Goal: Task Accomplishment & Management: Manage account settings

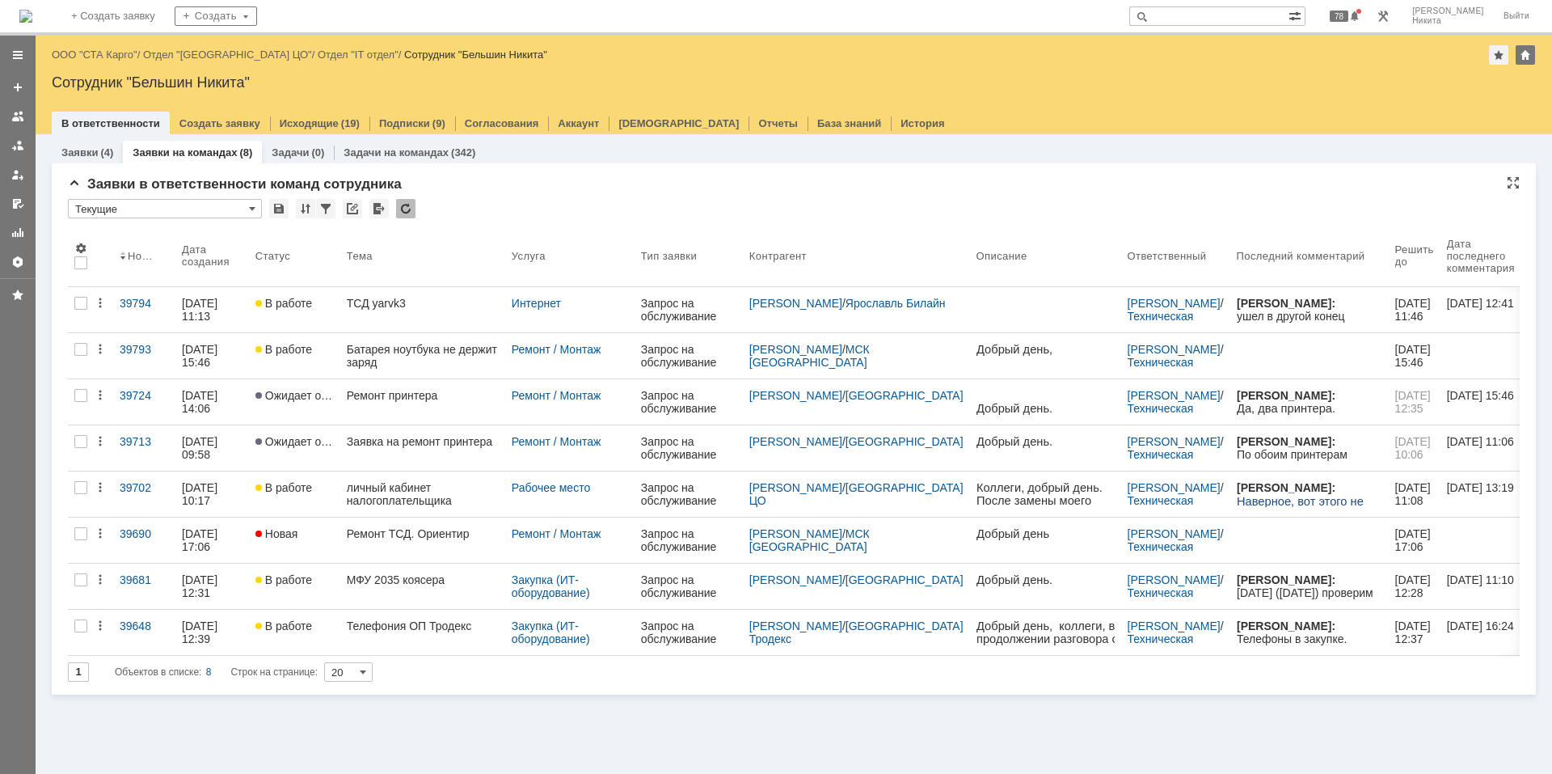
click at [397, 205] on div at bounding box center [405, 208] width 19 height 19
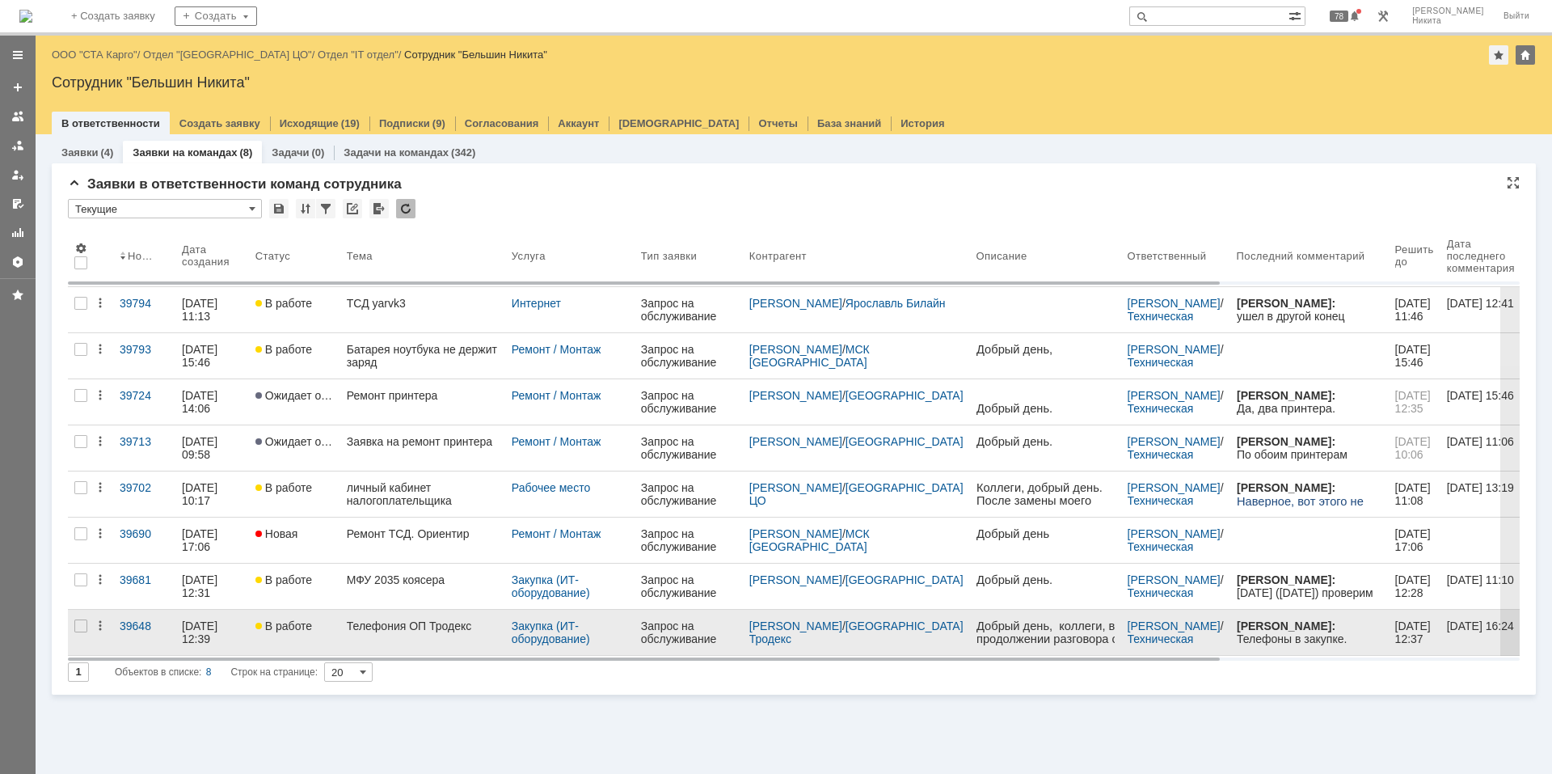
click at [415, 521] on link "Телефония ОП Тродекс" at bounding box center [422, 632] width 165 height 45
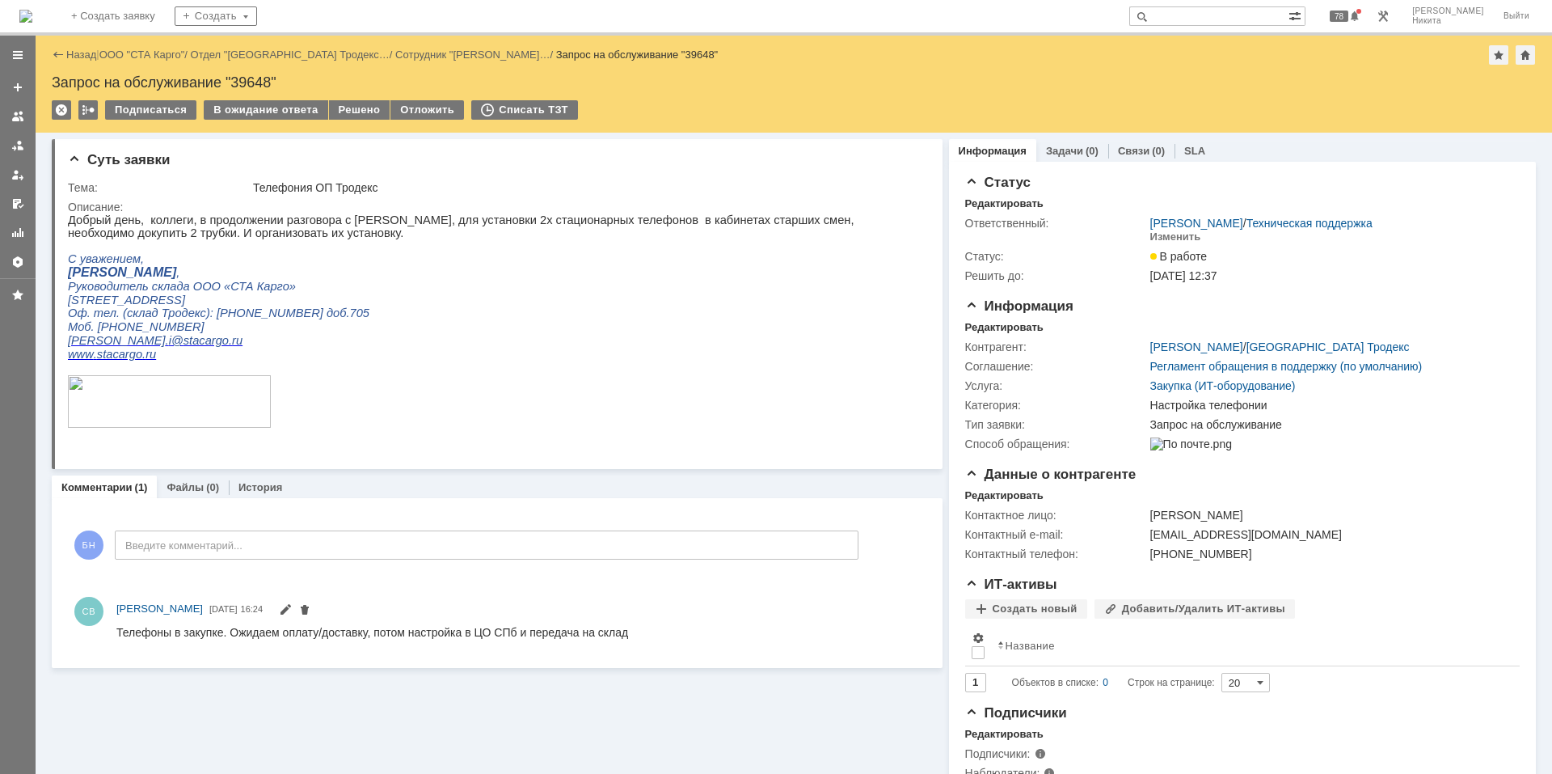
click at [32, 19] on img at bounding box center [25, 16] width 13 height 13
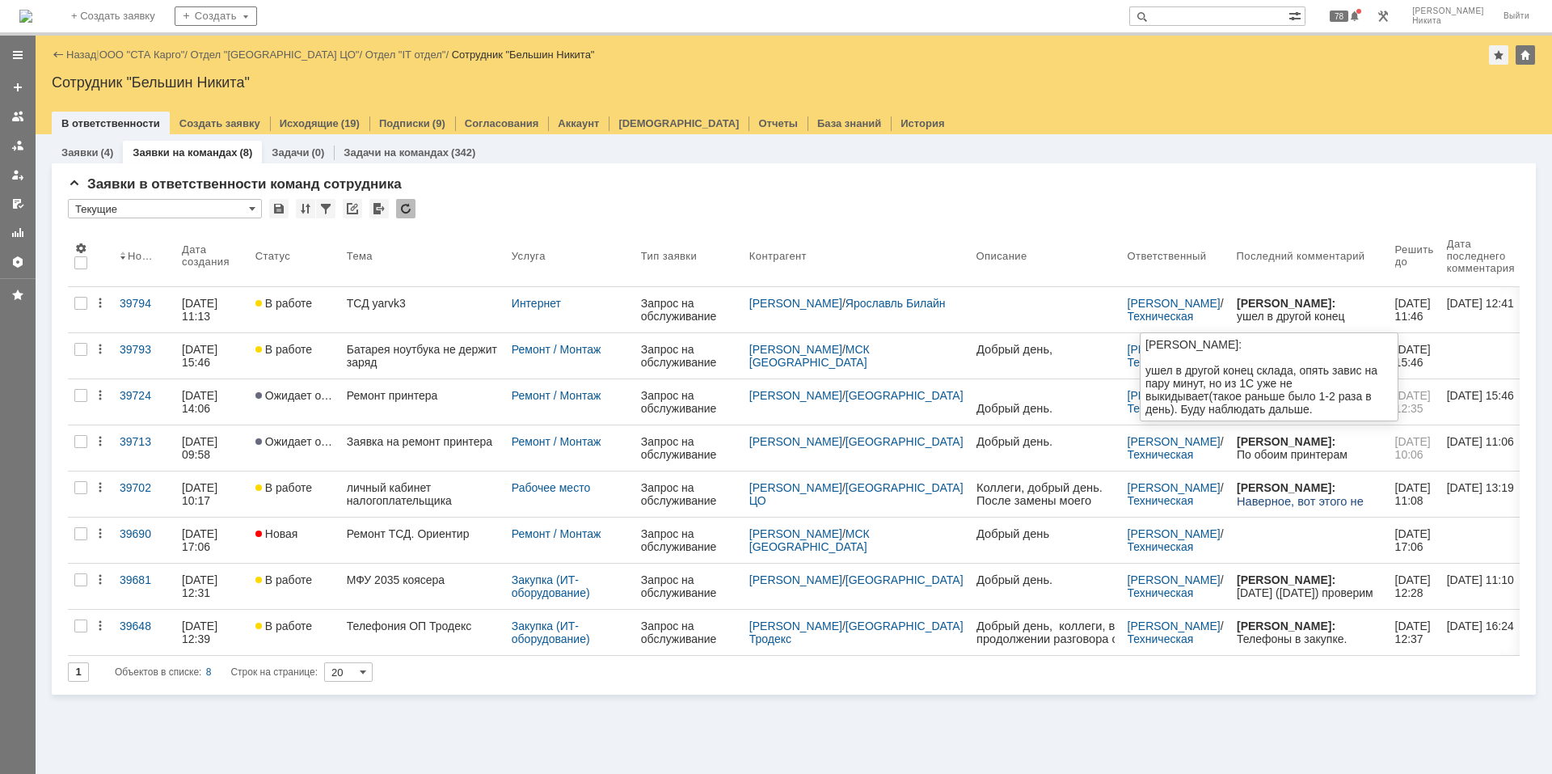
click at [1104, 310] on div "ушел в другой конец склада, опять завис на пару минут, но из 1С уже не выкидыва…" at bounding box center [1309, 355] width 146 height 91
click at [394, 303] on div "ТСД yarvk3" at bounding box center [423, 303] width 152 height 13
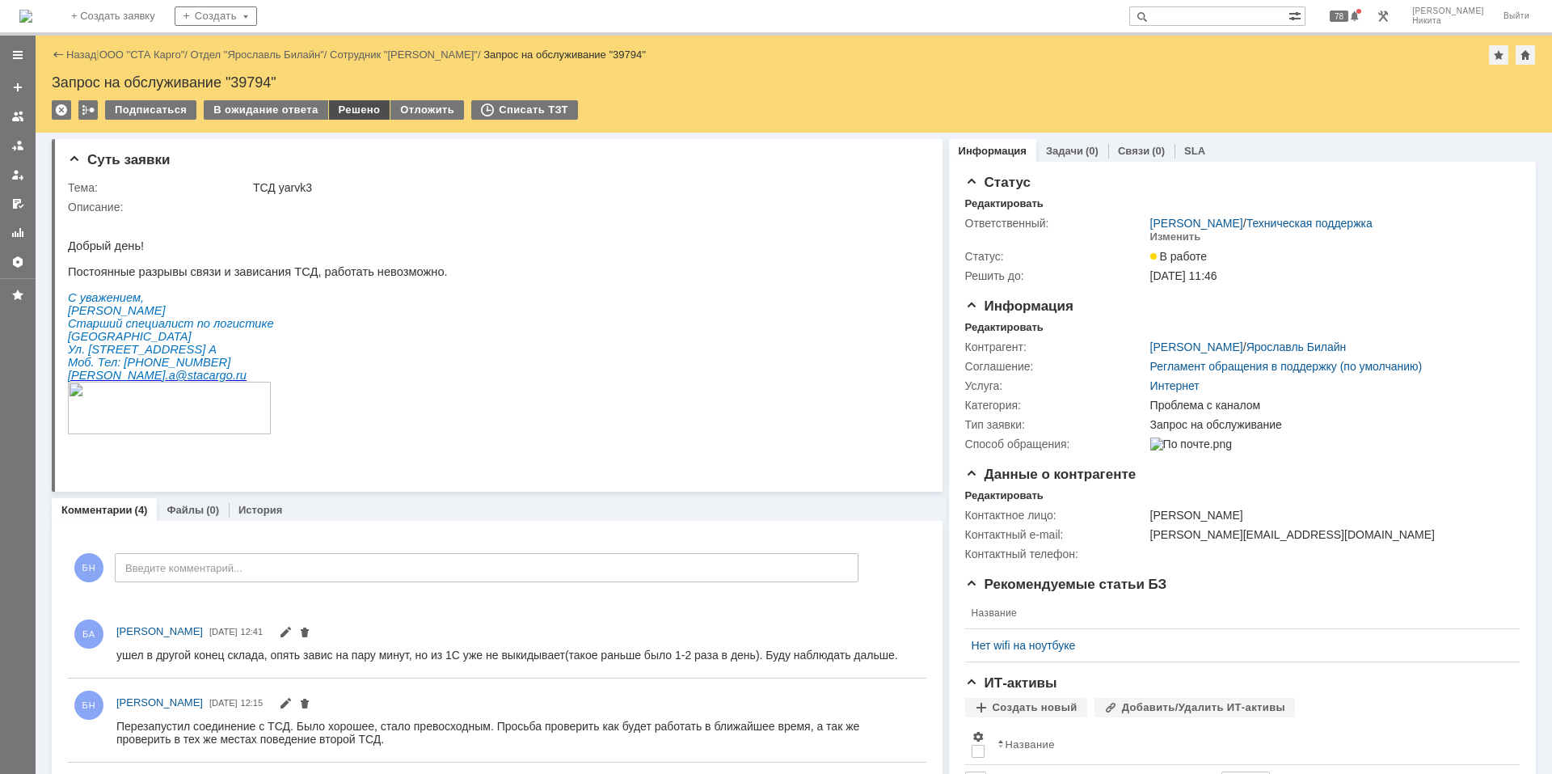
click at [350, 108] on div "Решено" at bounding box center [359, 109] width 61 height 19
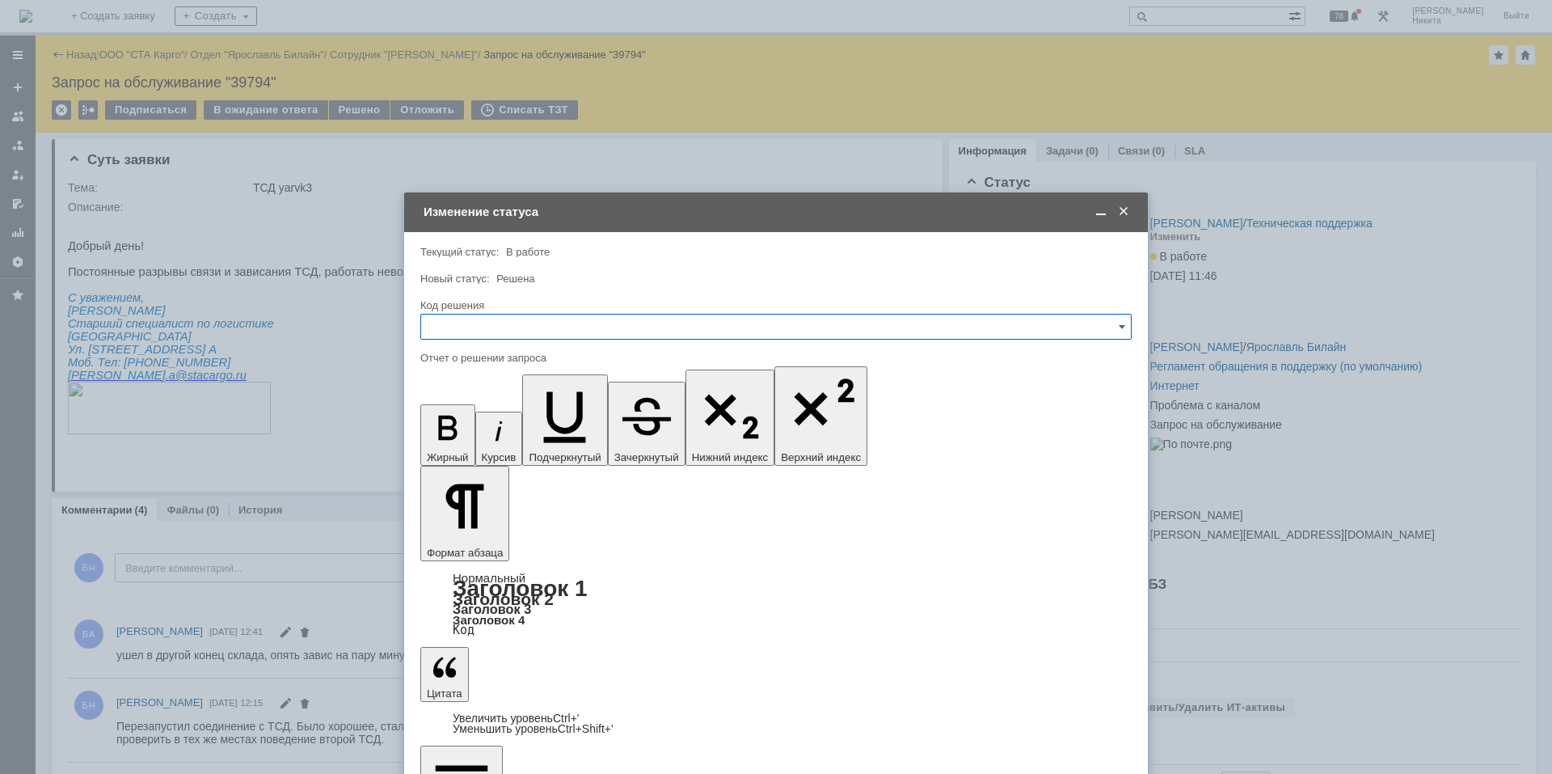
click at [517, 329] on input "text" at bounding box center [776, 327] width 712 height 26
click at [485, 521] on span "Решено" at bounding box center [776, 543] width 691 height 13
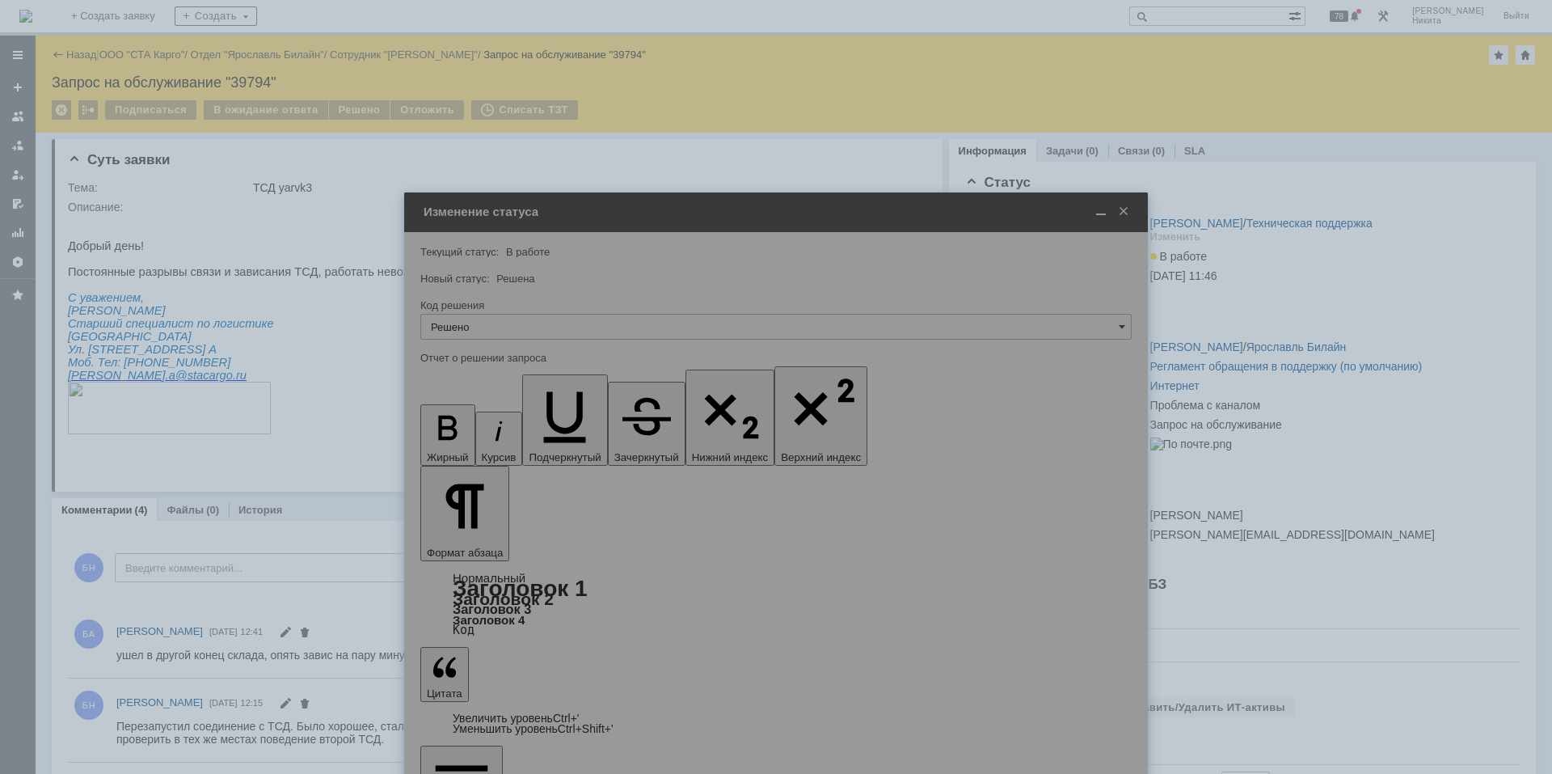
type input "Решено"
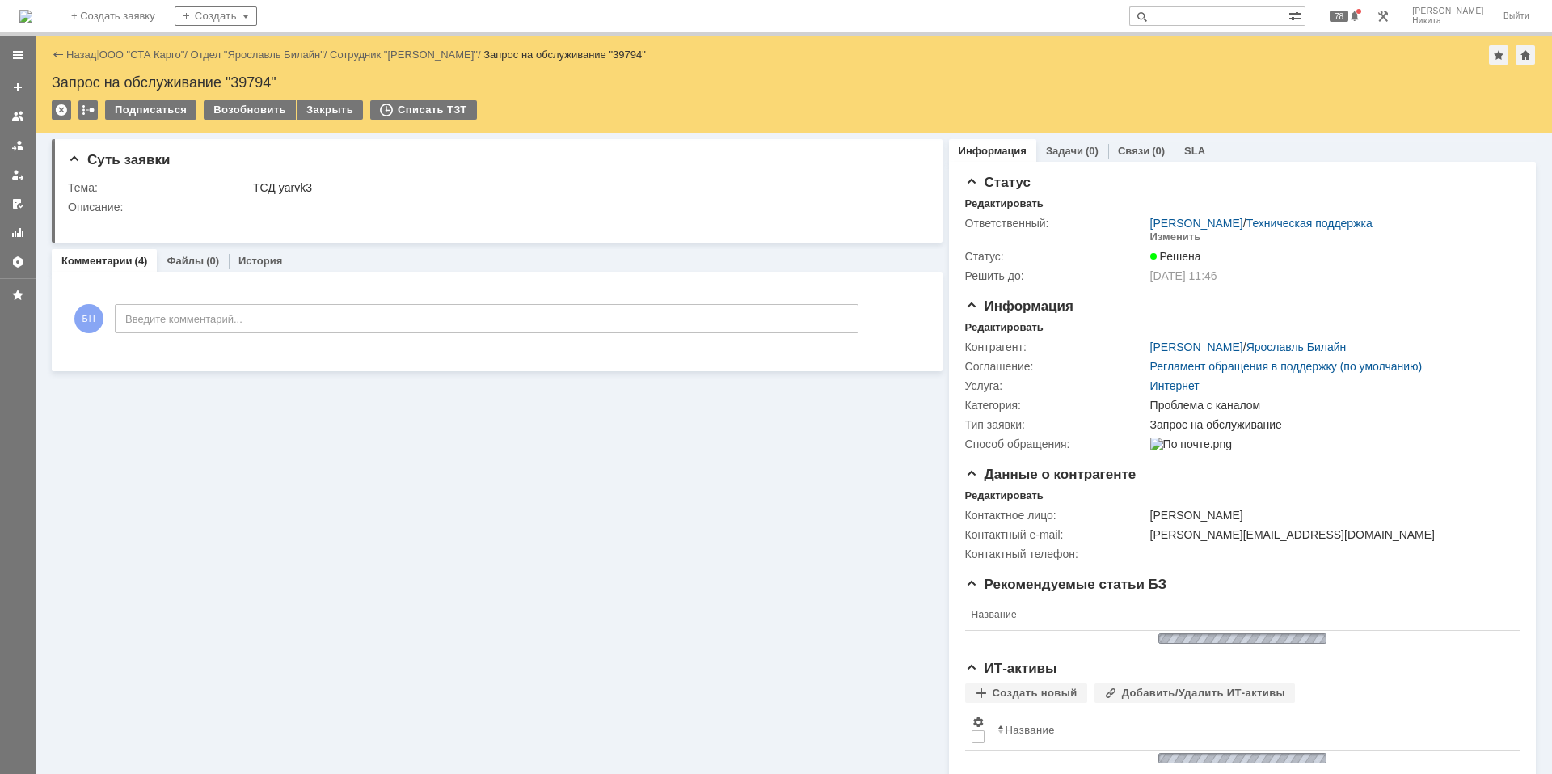
click at [32, 10] on img at bounding box center [25, 16] width 13 height 13
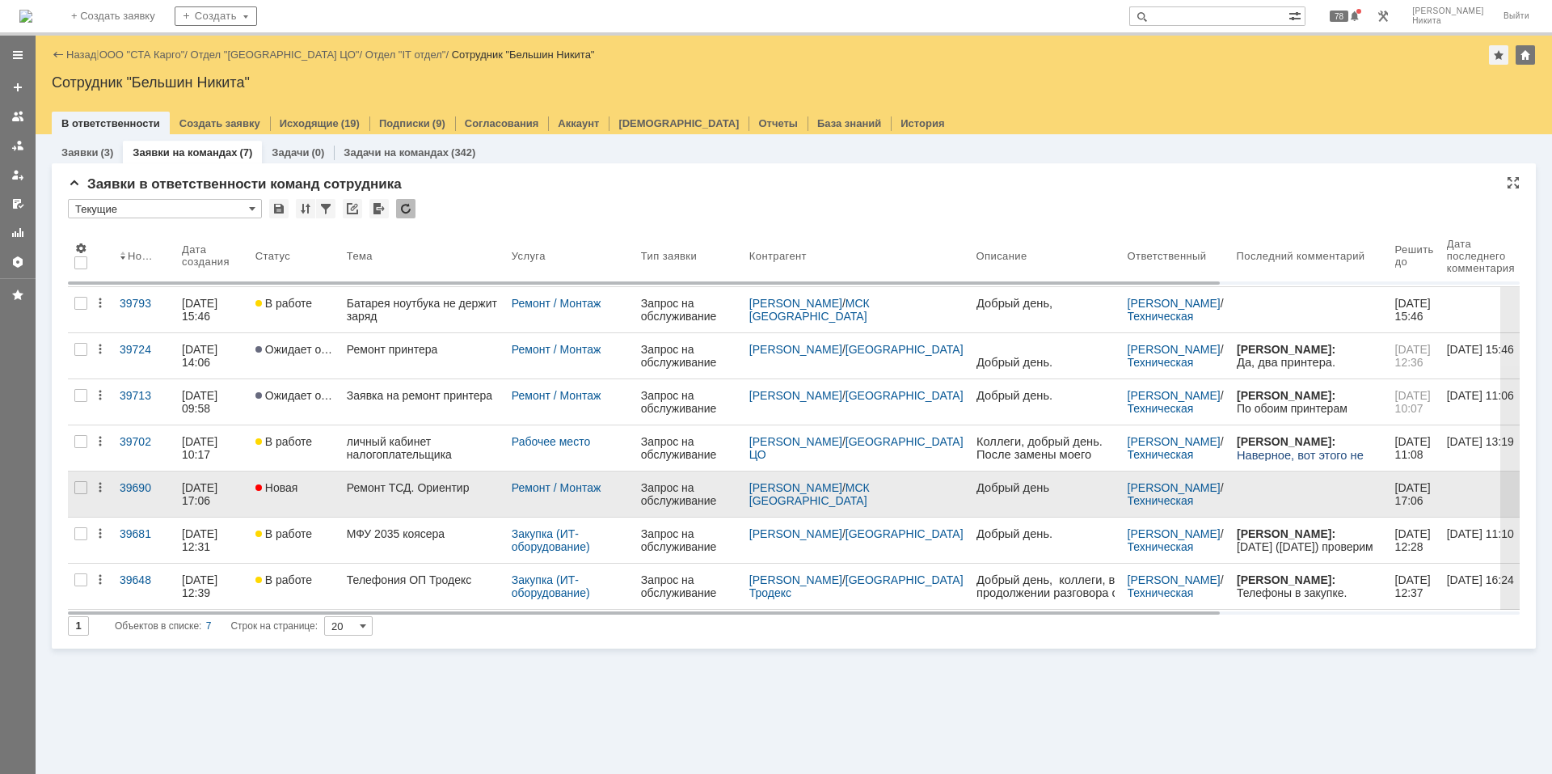
click at [402, 505] on link "Ремонт ТСД. Ориентир" at bounding box center [422, 493] width 165 height 45
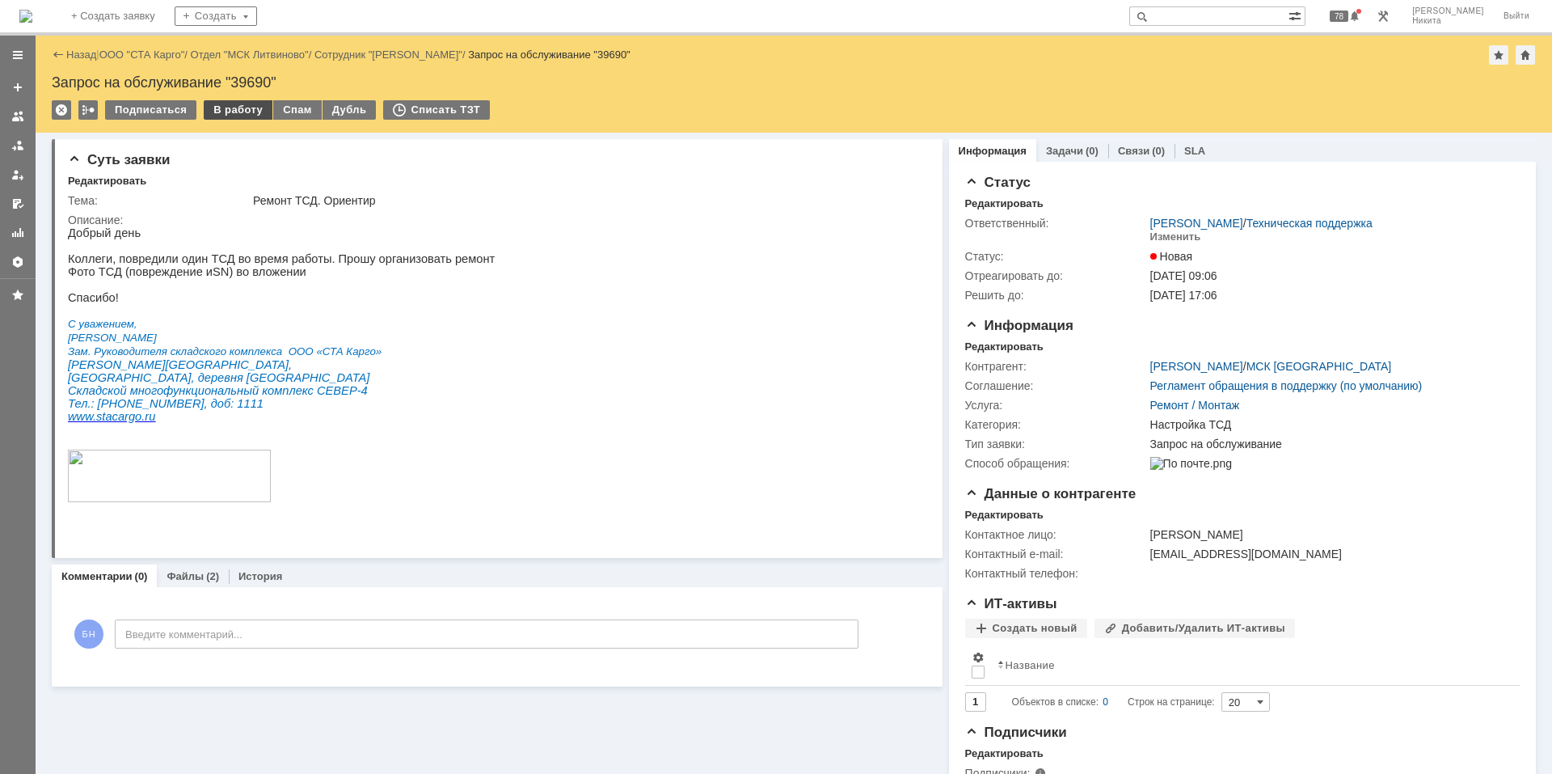
click at [232, 110] on div "В работу" at bounding box center [238, 109] width 69 height 19
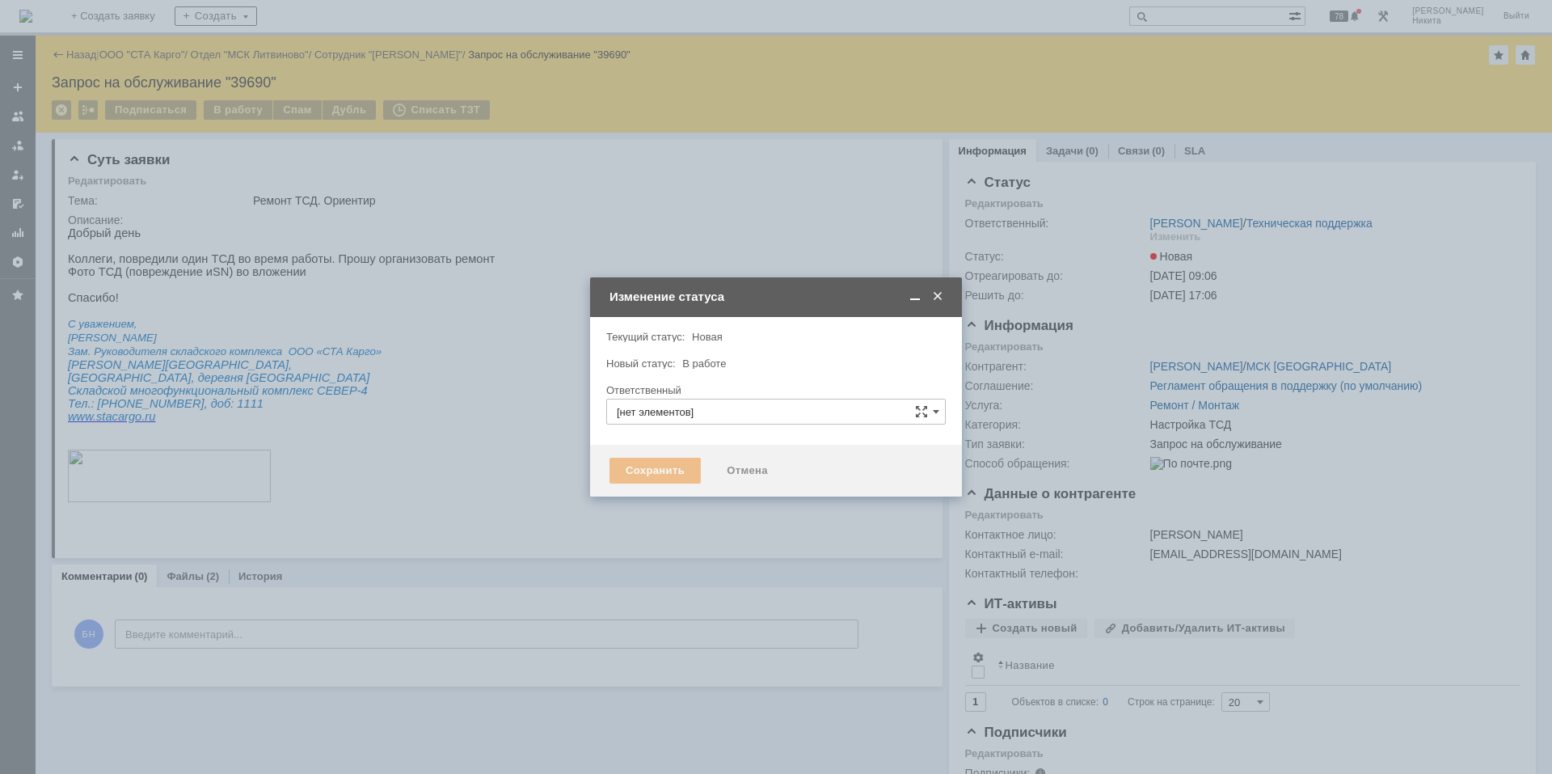
type input "[PERSON_NAME]"
type input "Настройка ТСД"
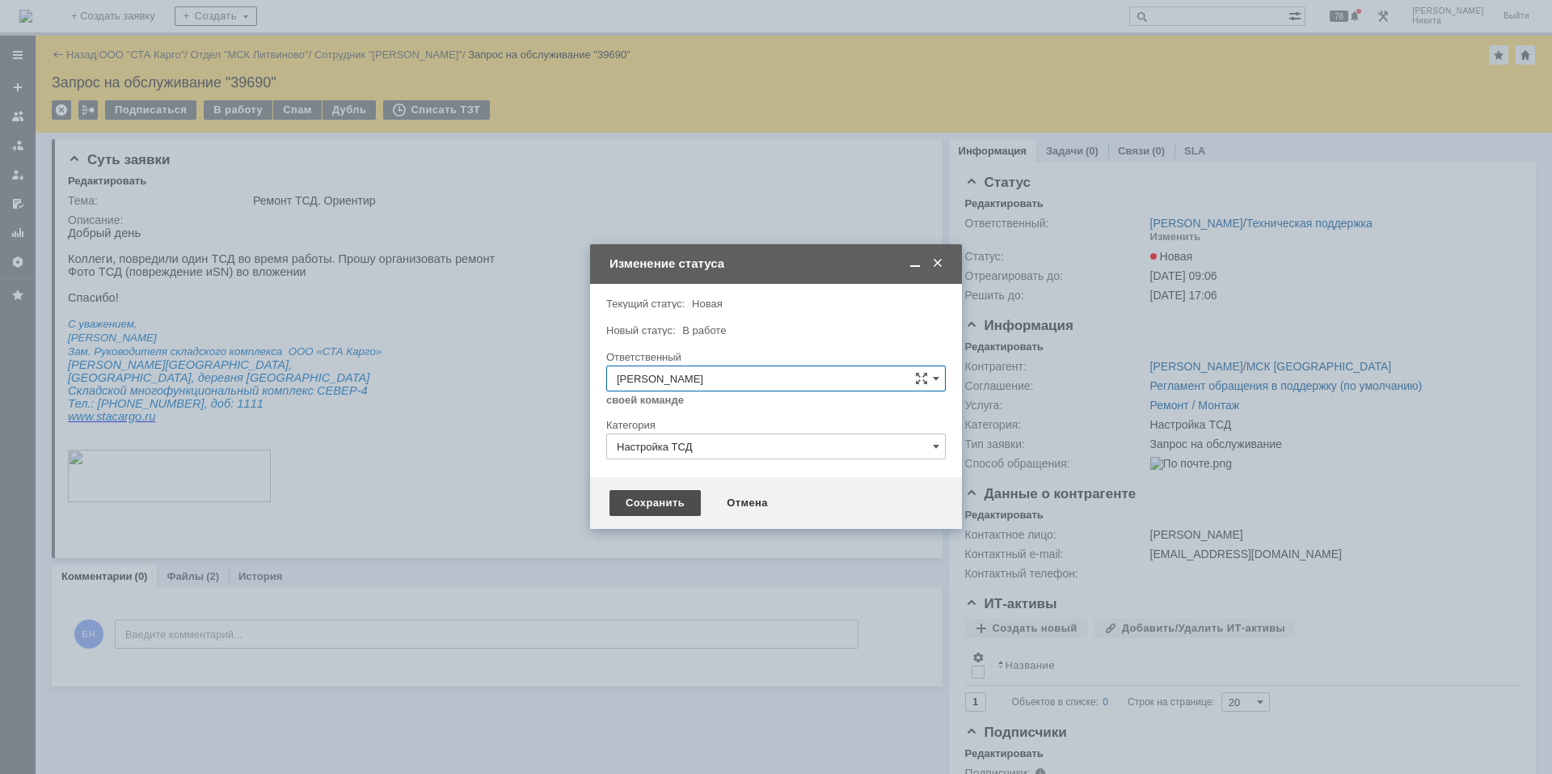
click at [613, 507] on div "Сохранить" at bounding box center [655, 503] width 91 height 26
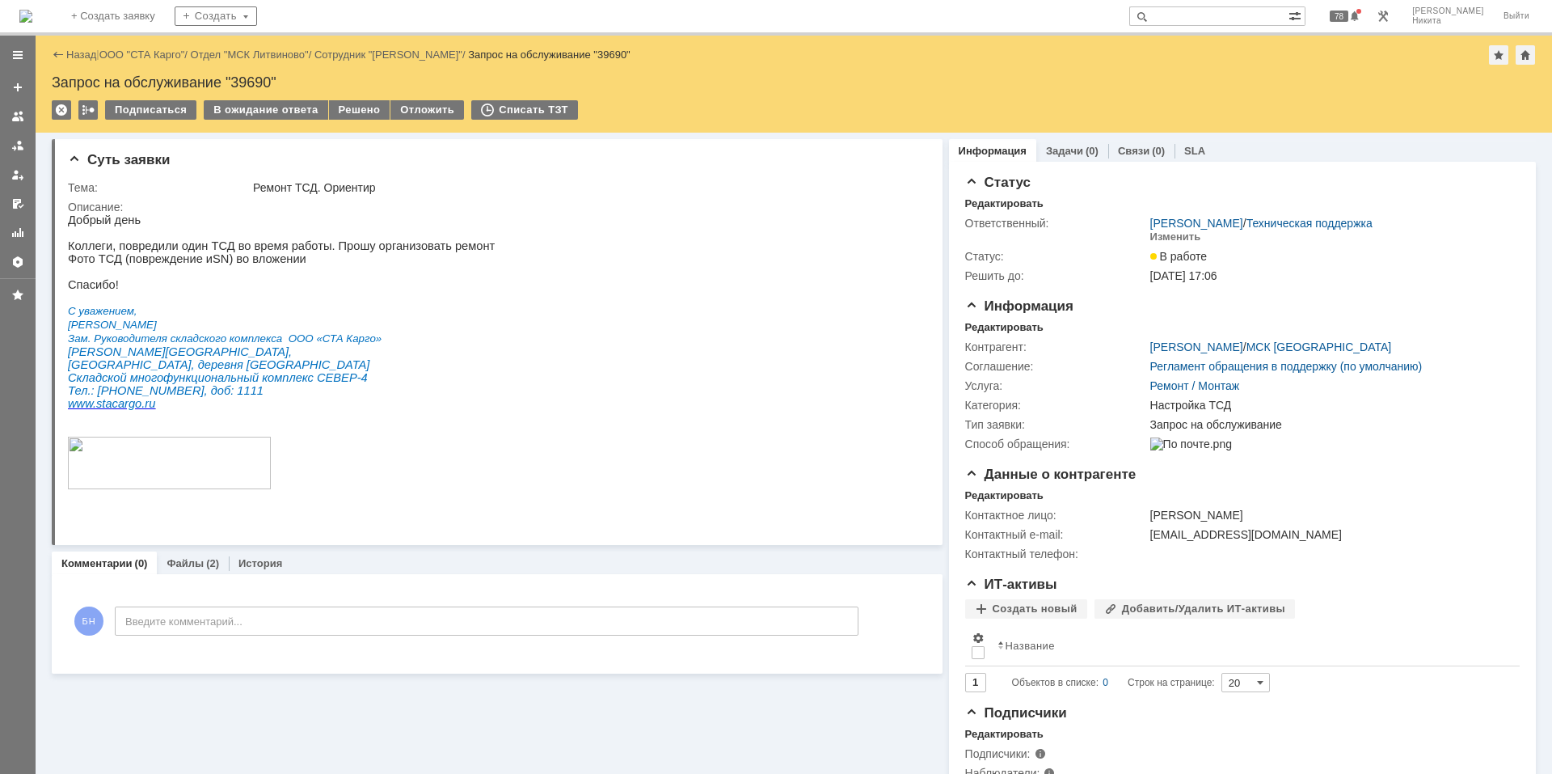
click at [32, 11] on img at bounding box center [25, 16] width 13 height 13
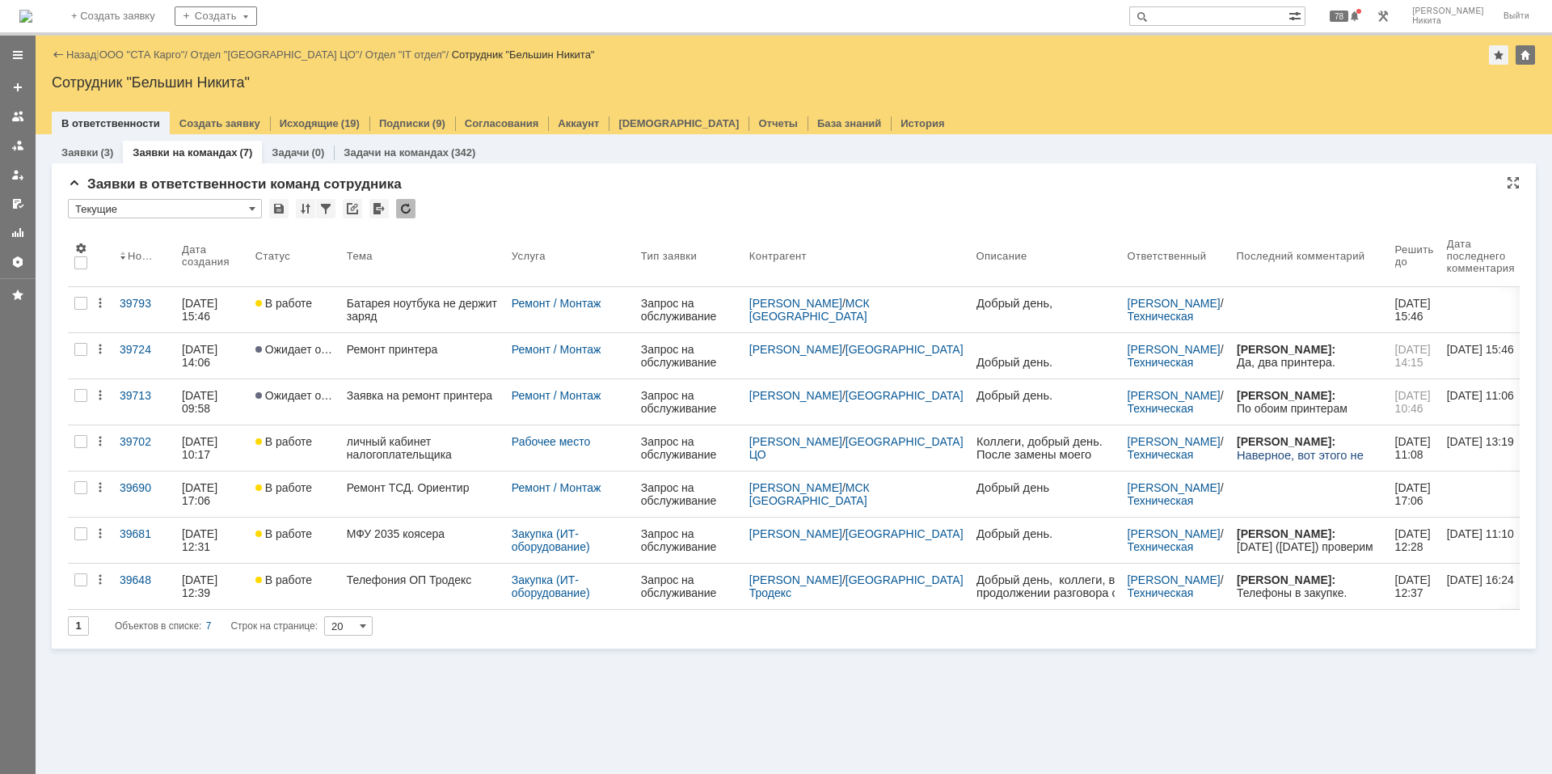
click at [406, 212] on div at bounding box center [405, 208] width 19 height 19
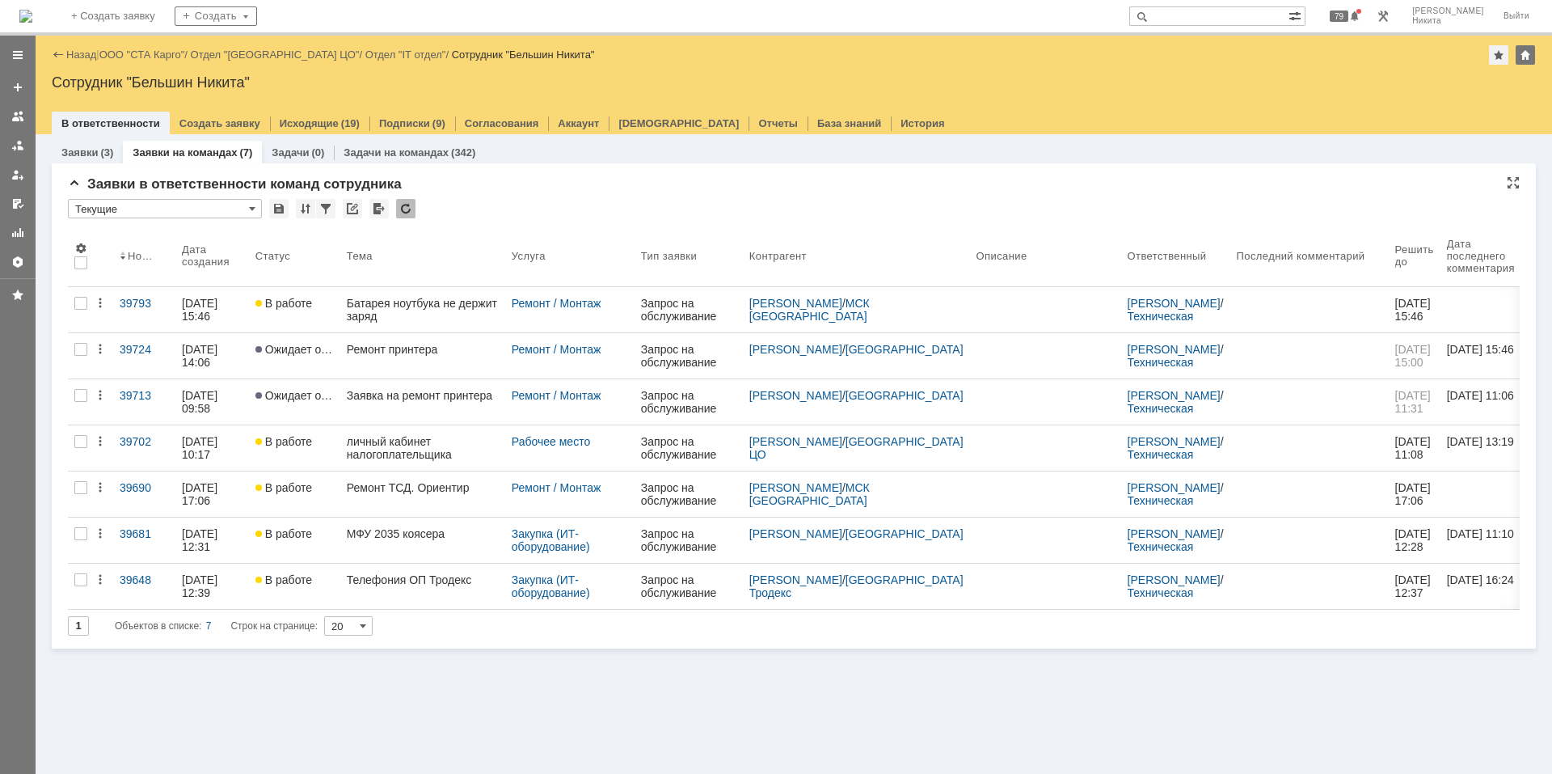
click at [409, 201] on div at bounding box center [405, 208] width 19 height 19
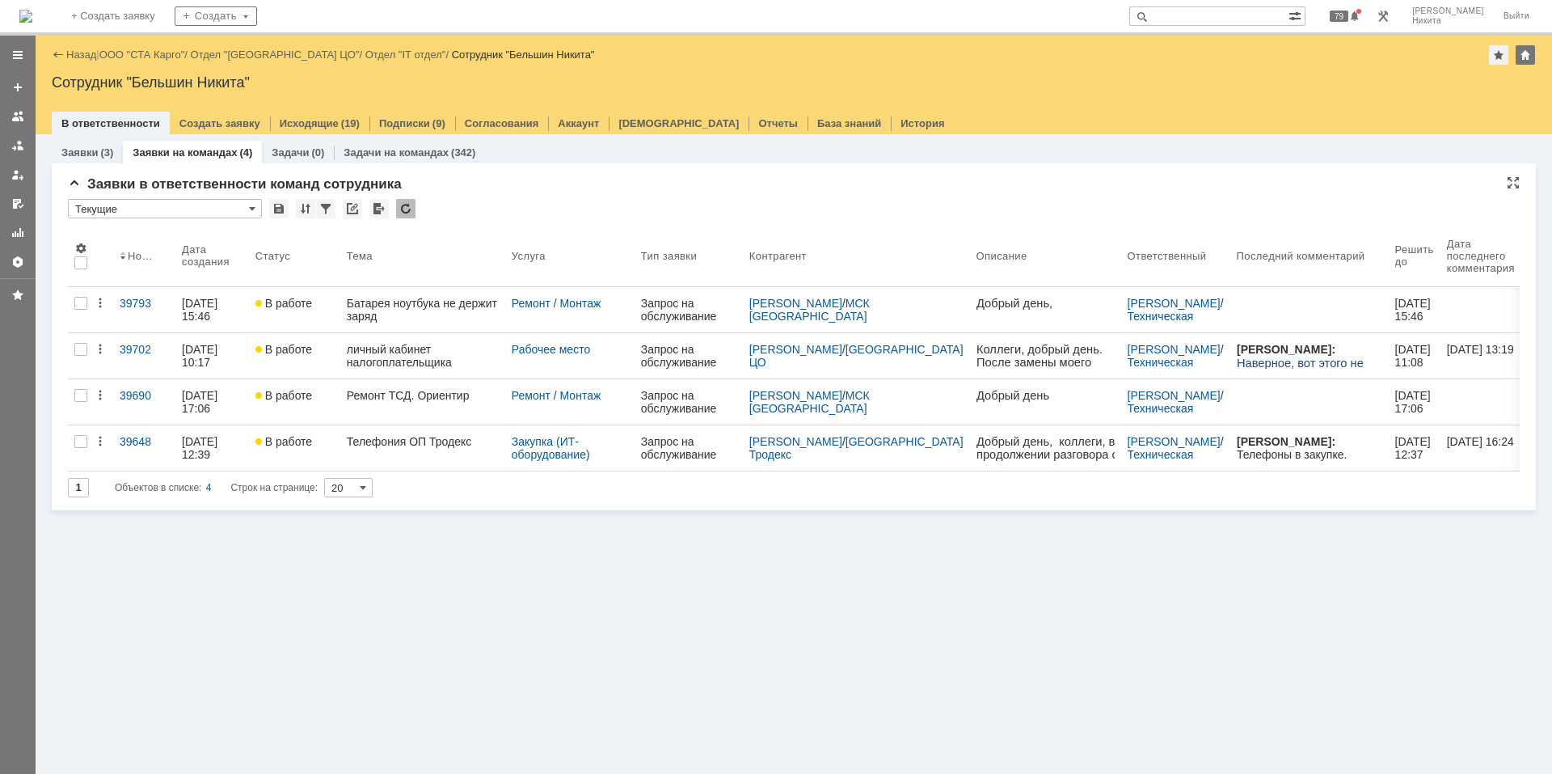
click at [32, 13] on img at bounding box center [25, 16] width 13 height 13
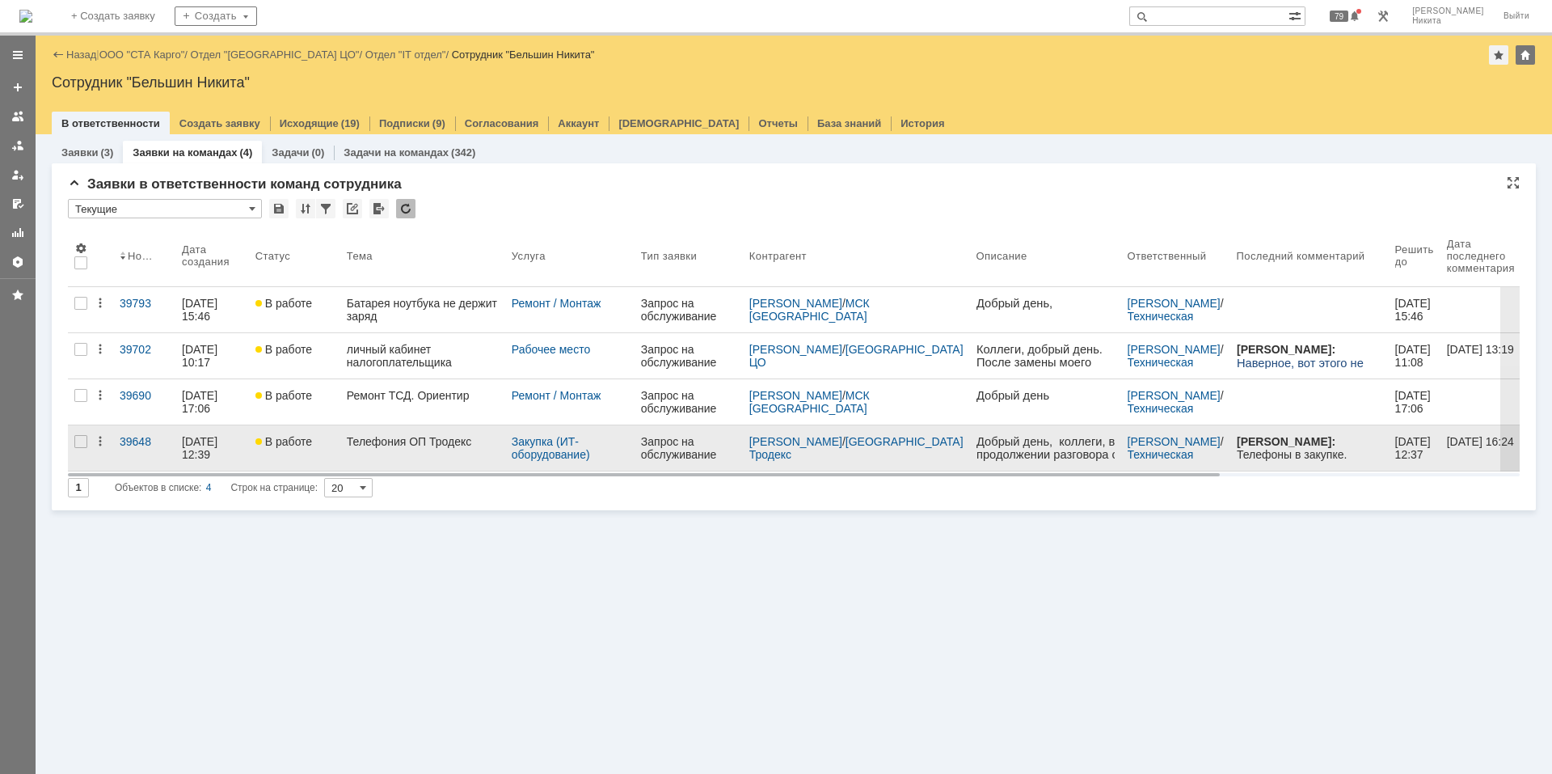
click at [446, 454] on link "Телефония ОП Тродекс" at bounding box center [422, 447] width 165 height 45
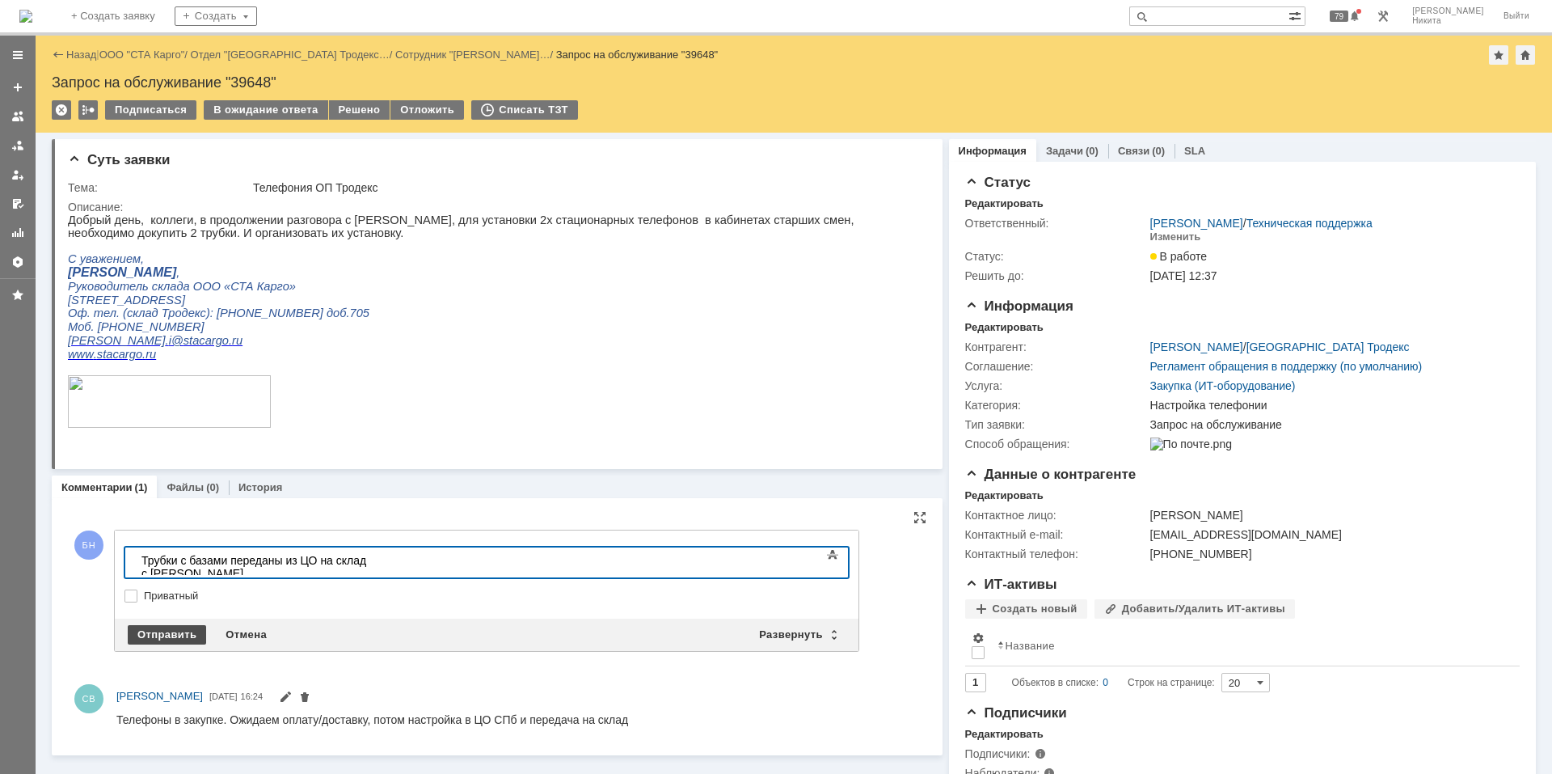
click at [189, 521] on div "Отправить" at bounding box center [167, 634] width 78 height 19
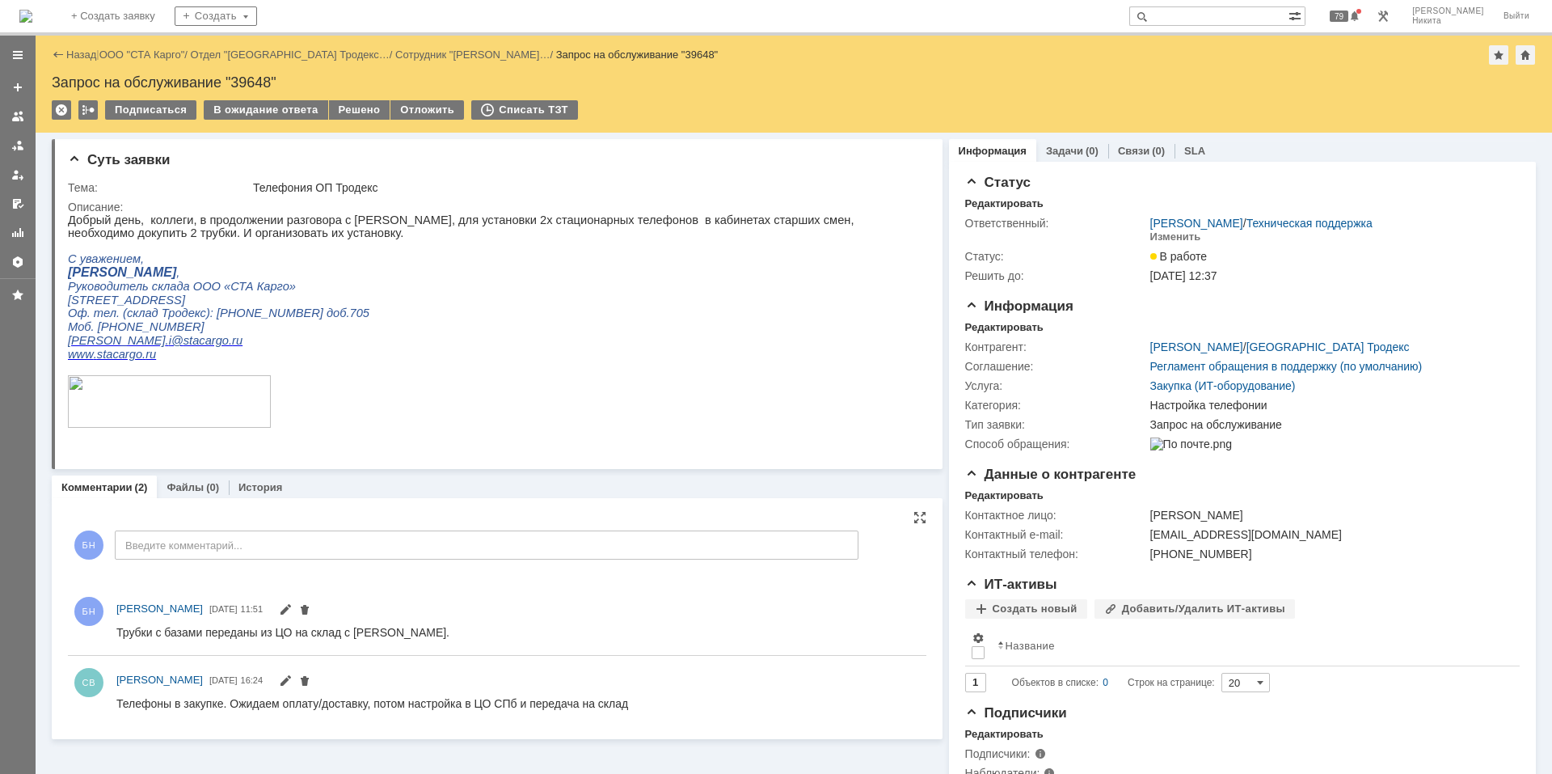
click at [32, 23] on img at bounding box center [25, 16] width 13 height 13
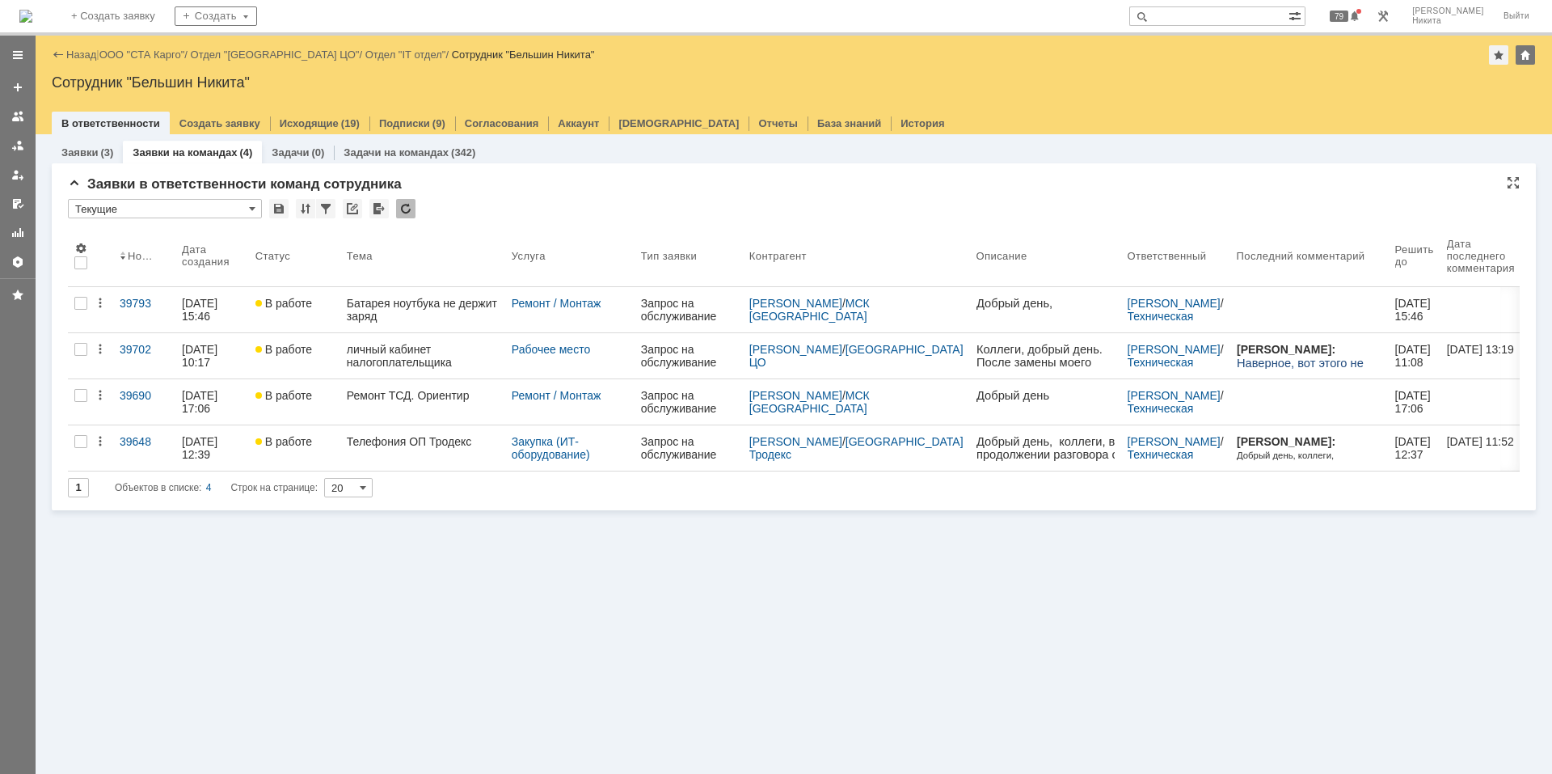
click at [408, 204] on div at bounding box center [405, 208] width 19 height 19
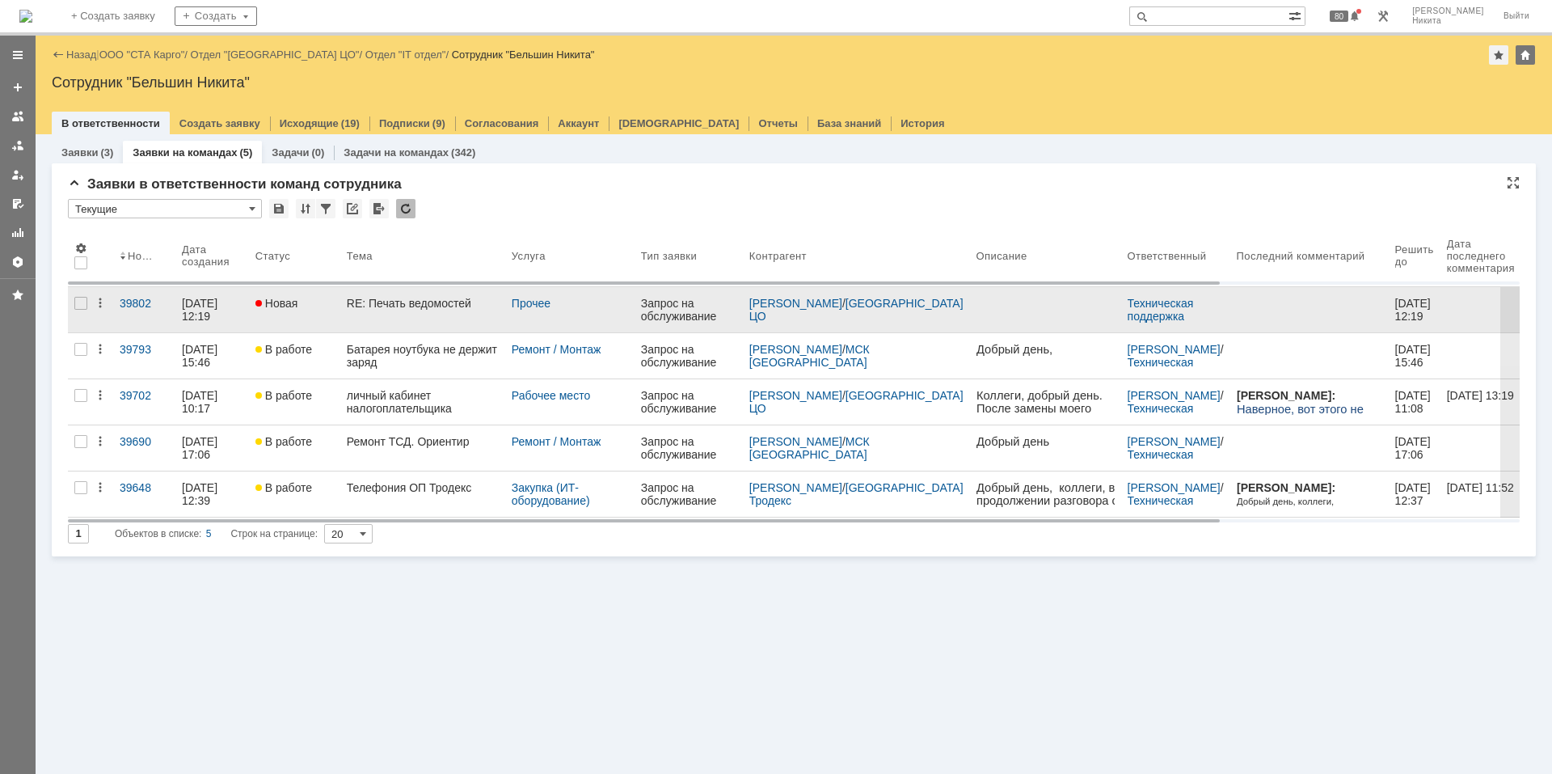
click at [382, 313] on link "RE: Печать ведомостей" at bounding box center [422, 309] width 165 height 45
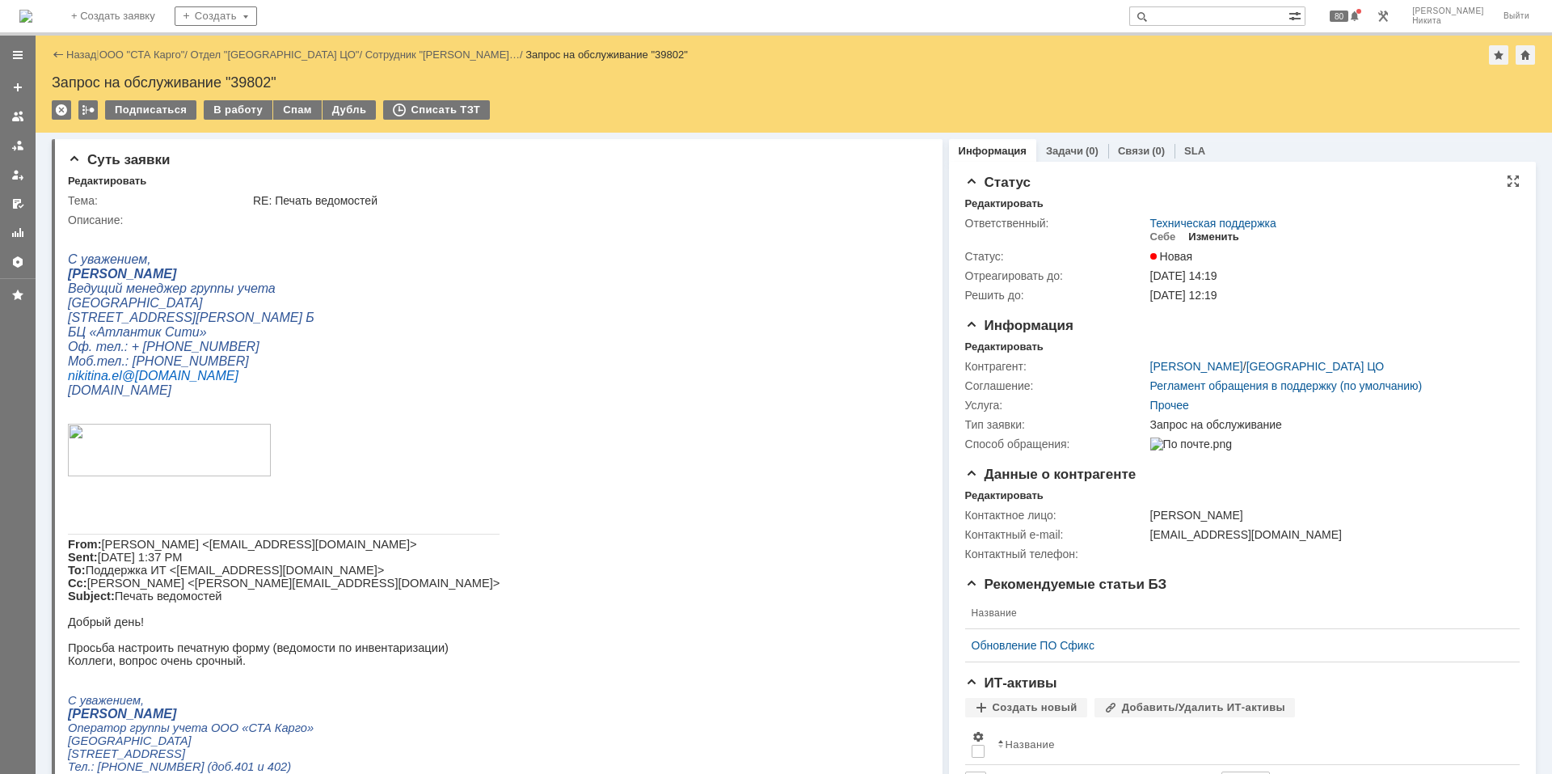
click at [1104, 234] on div "Изменить" at bounding box center [1214, 236] width 51 height 13
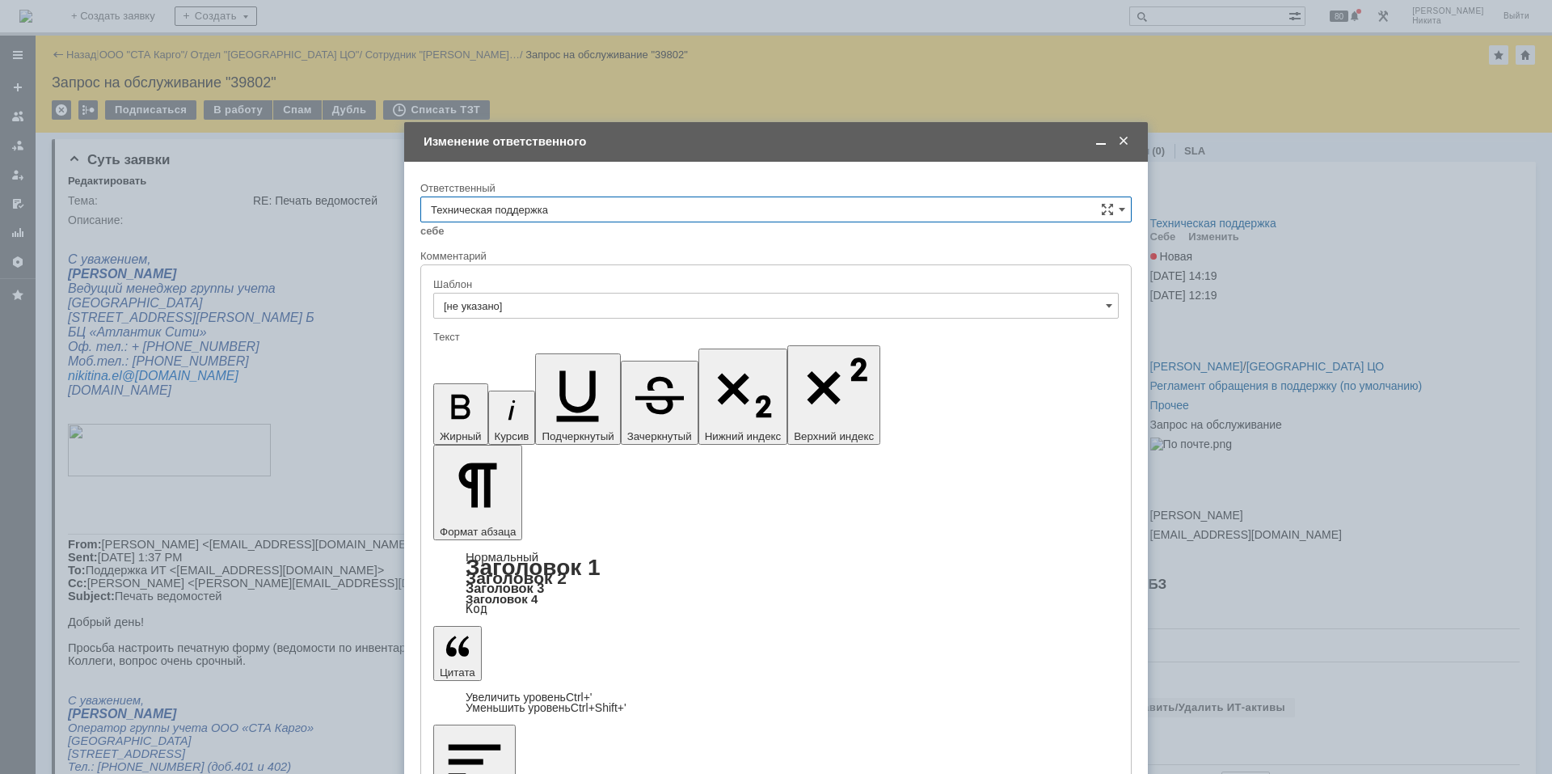
click at [761, 219] on input "Техническая поддержка" at bounding box center [776, 209] width 712 height 26
click at [703, 353] on div "Поддержка 1С" at bounding box center [776, 345] width 710 height 26
type input "Поддержка 1С"
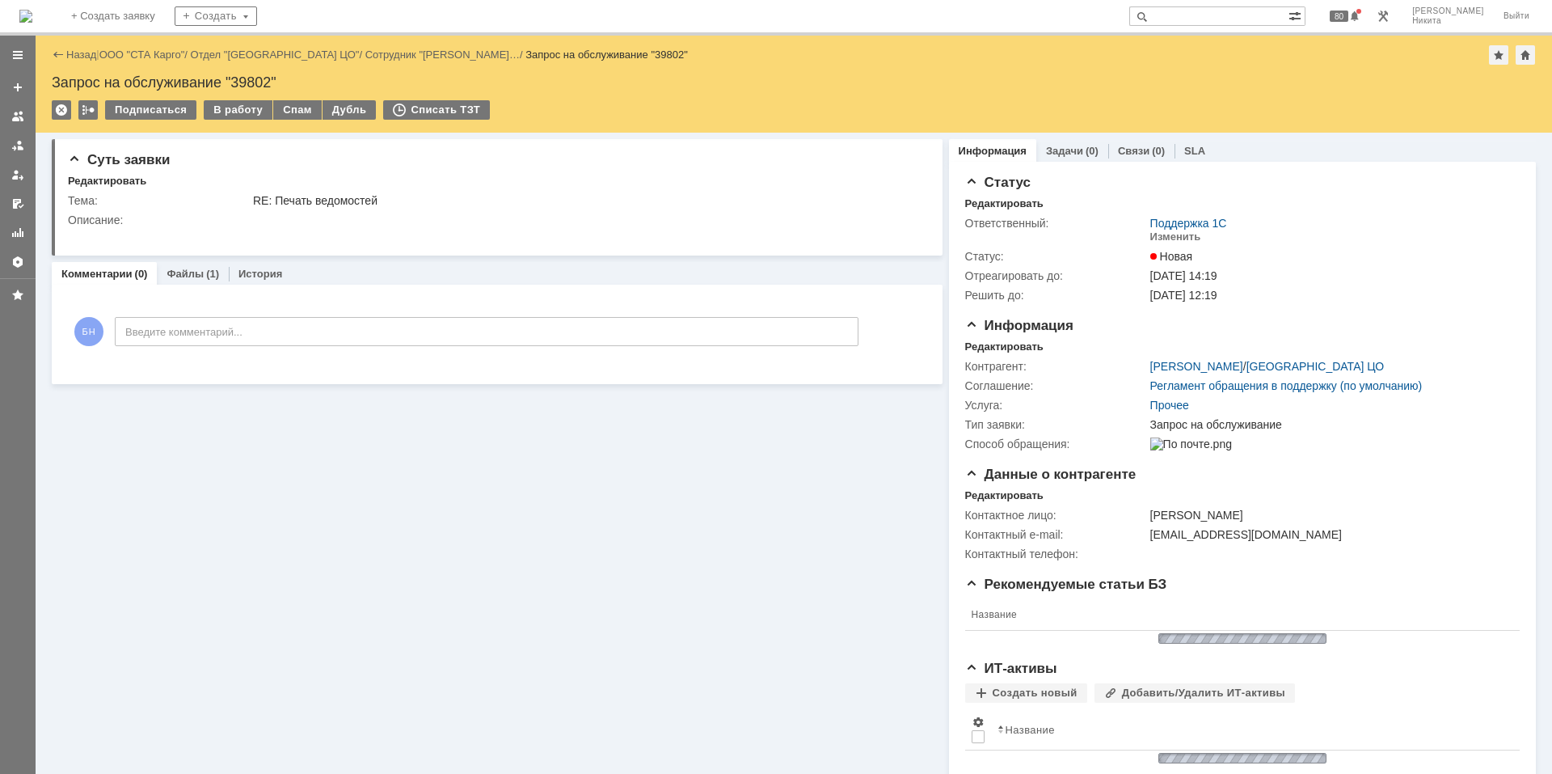
scroll to position [0, 0]
click at [32, 15] on img at bounding box center [25, 16] width 13 height 13
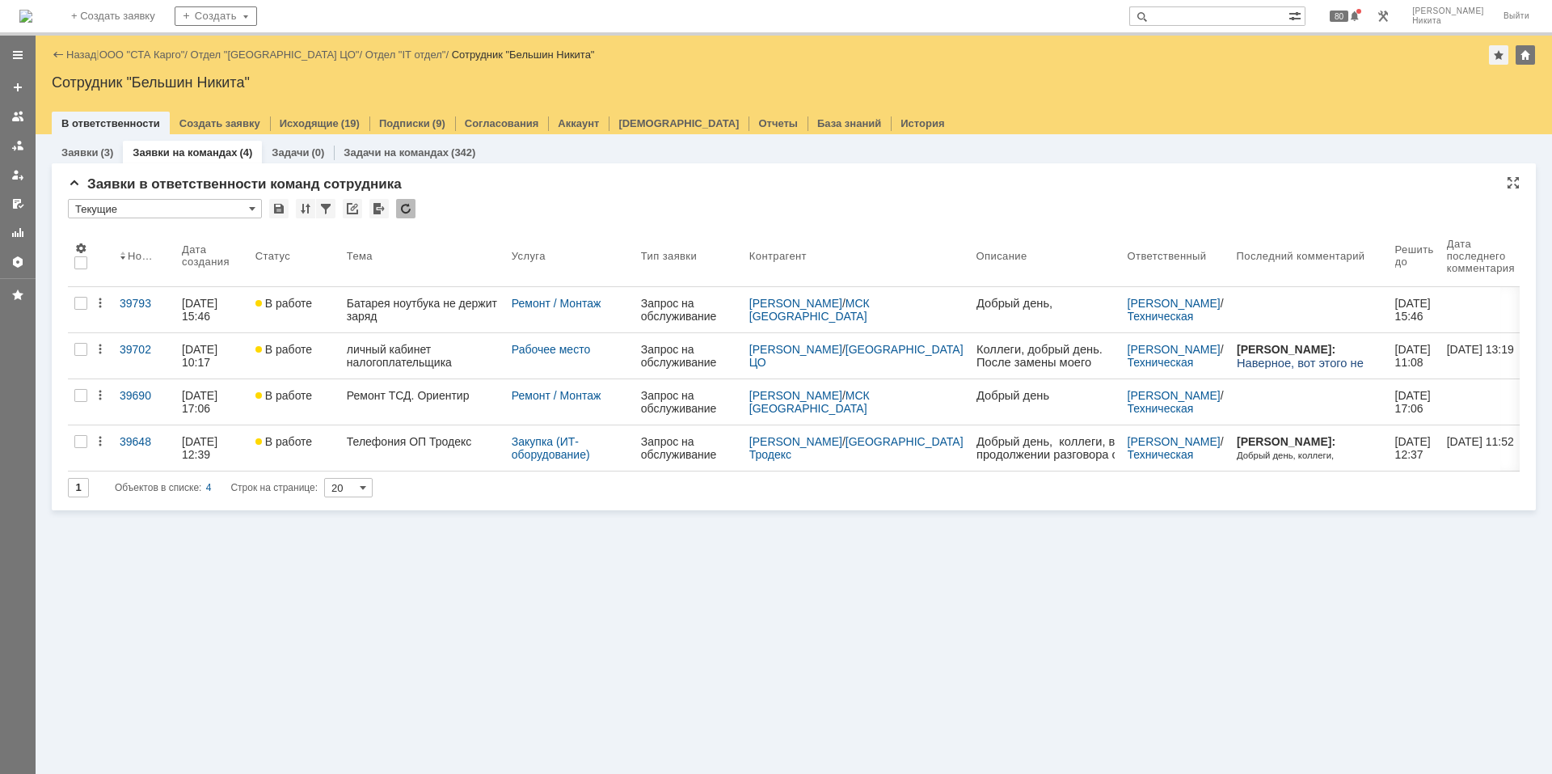
click at [386, 205] on div at bounding box center [379, 208] width 19 height 19
click at [400, 209] on div at bounding box center [405, 208] width 19 height 19
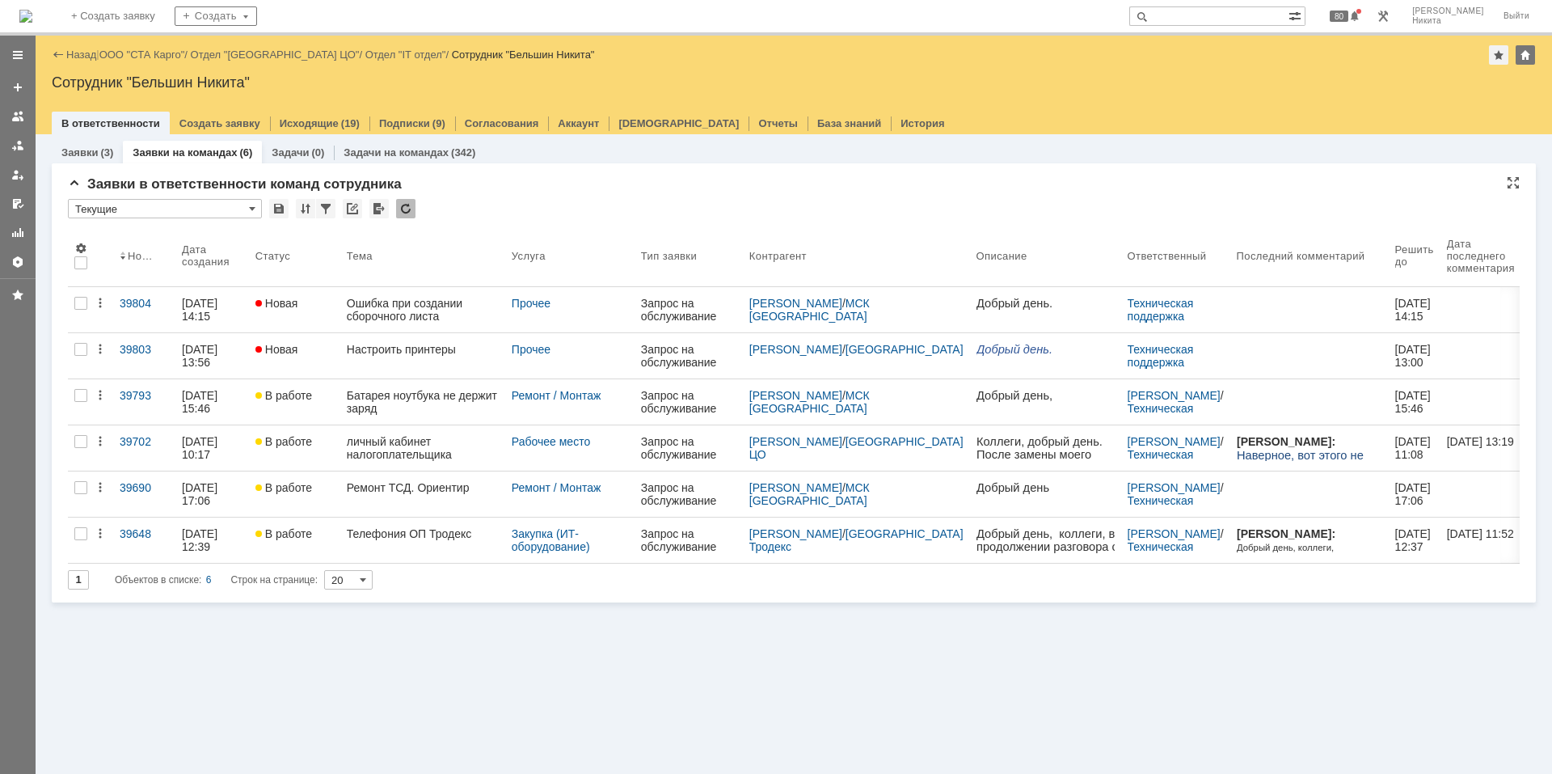
click at [408, 216] on div at bounding box center [405, 208] width 19 height 19
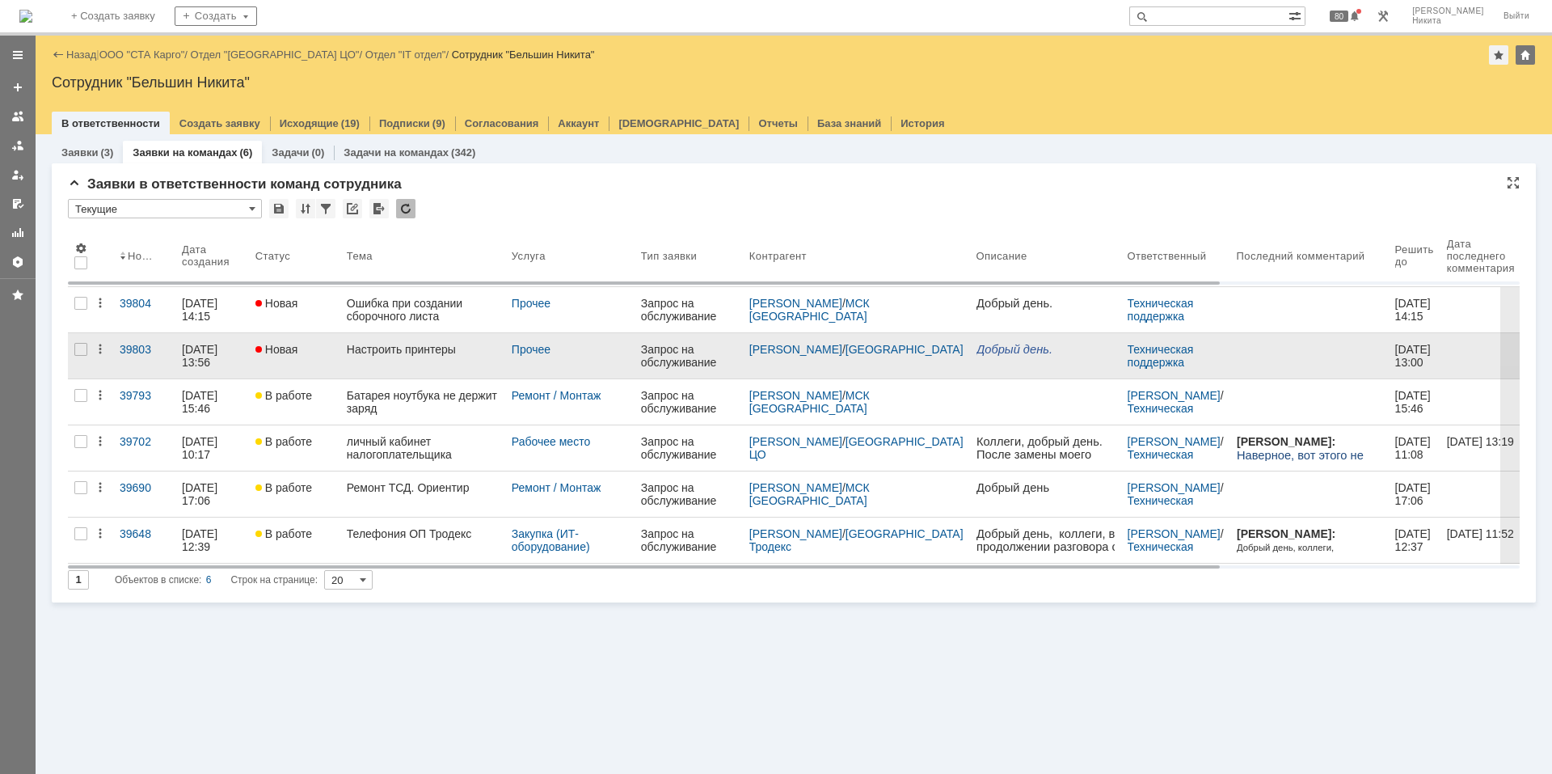
click at [422, 356] on link "Настроить принтеры" at bounding box center [422, 355] width 165 height 45
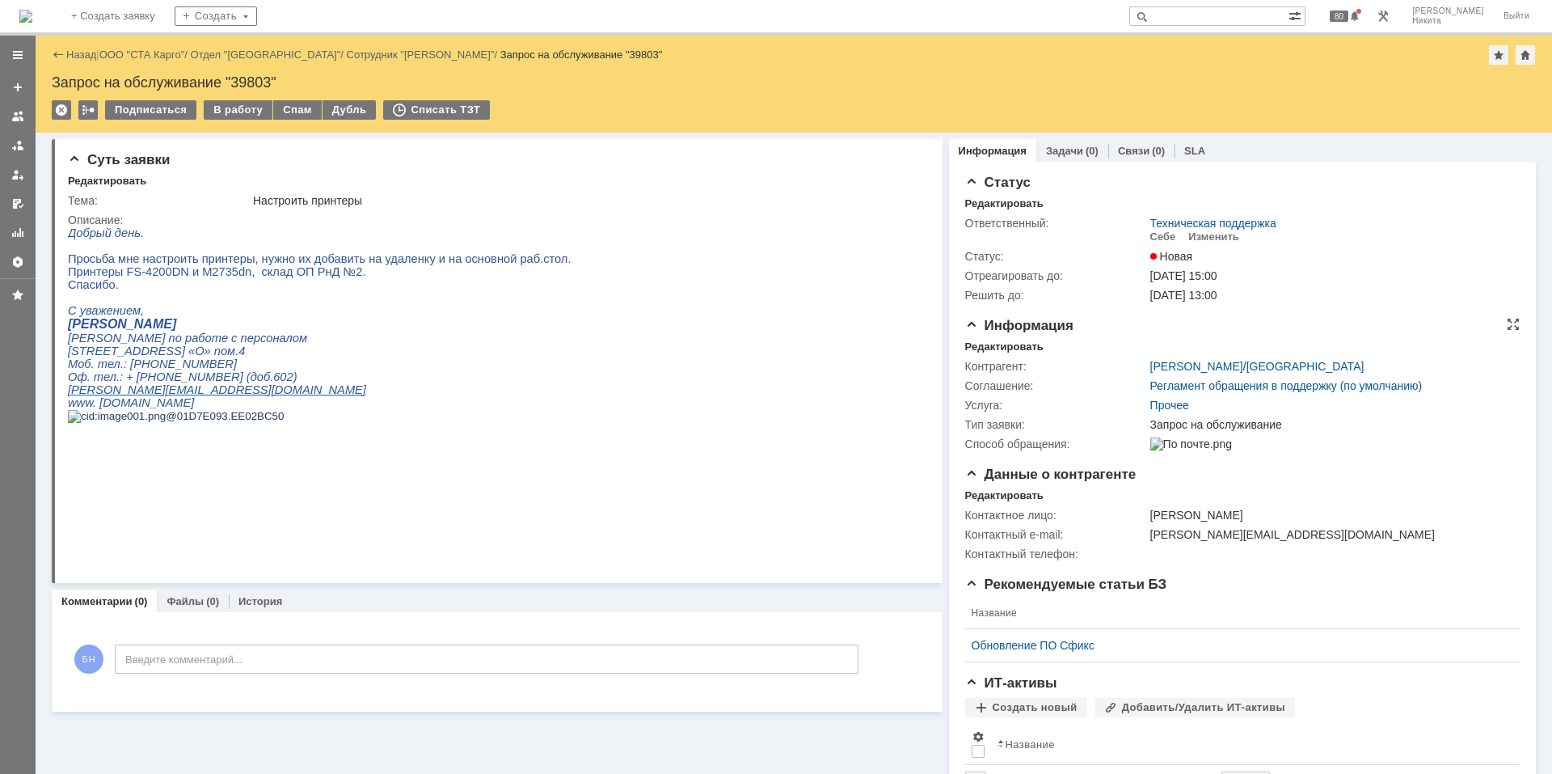
click at [1007, 337] on div "Информация Редактировать Контрагент: [PERSON_NAME] / [GEOGRAPHIC_DATA] Соглашен…" at bounding box center [1242, 392] width 555 height 149
click at [1003, 345] on div "Редактировать" at bounding box center [1004, 346] width 78 height 13
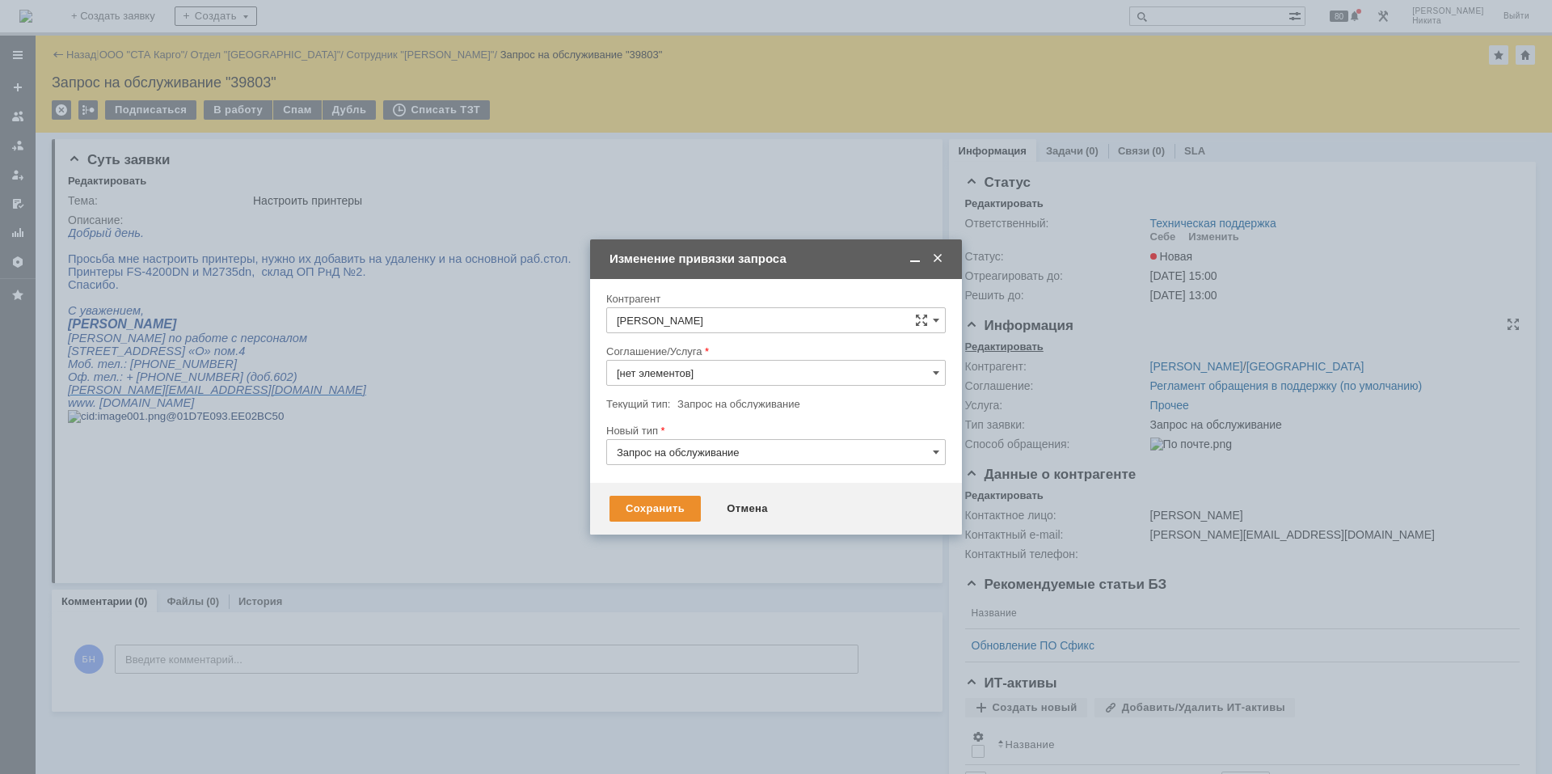
type input "Прочее"
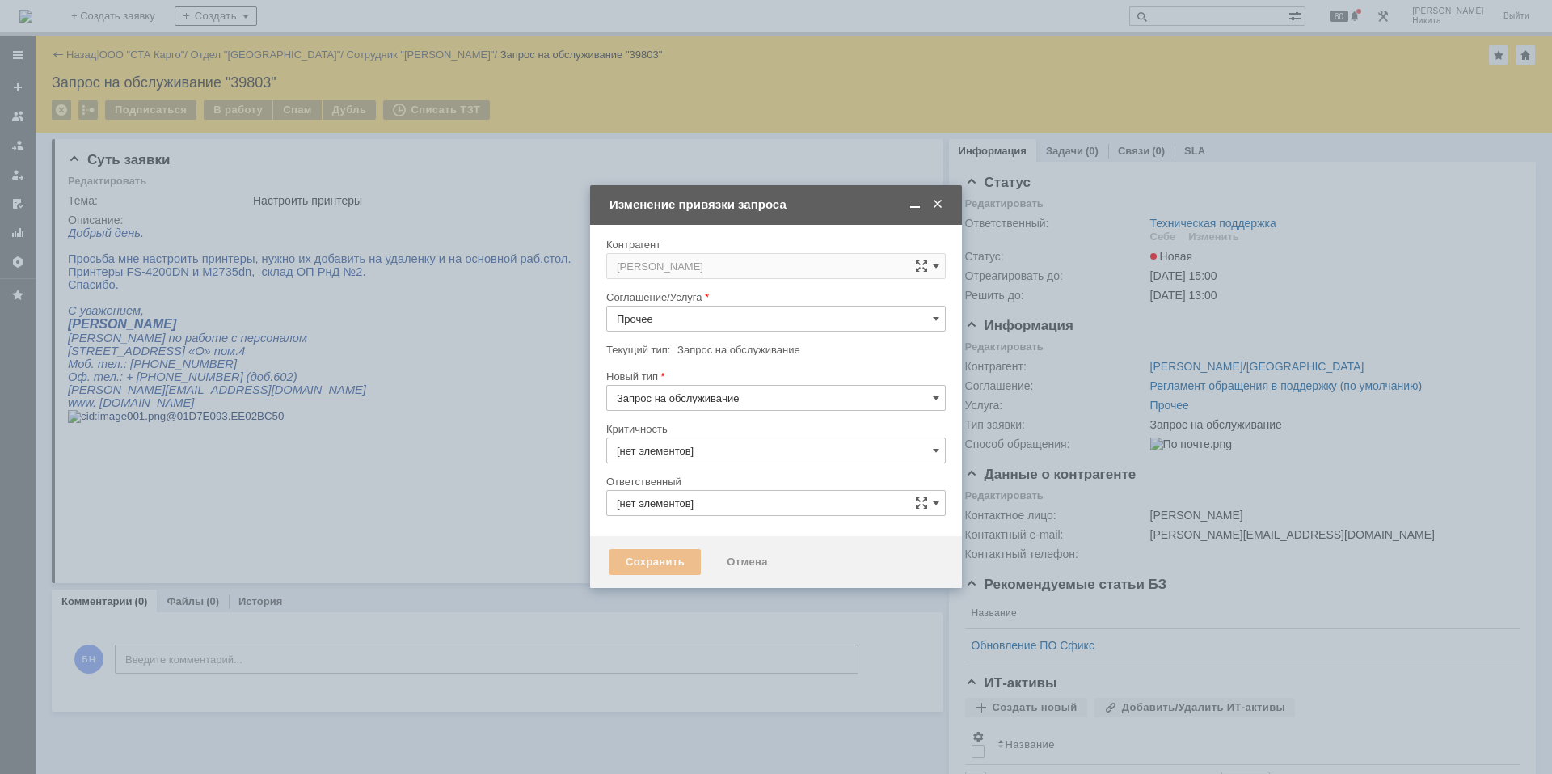
type input "3. Низкая"
type input "Техническая поддержка"
type input "[не указано]"
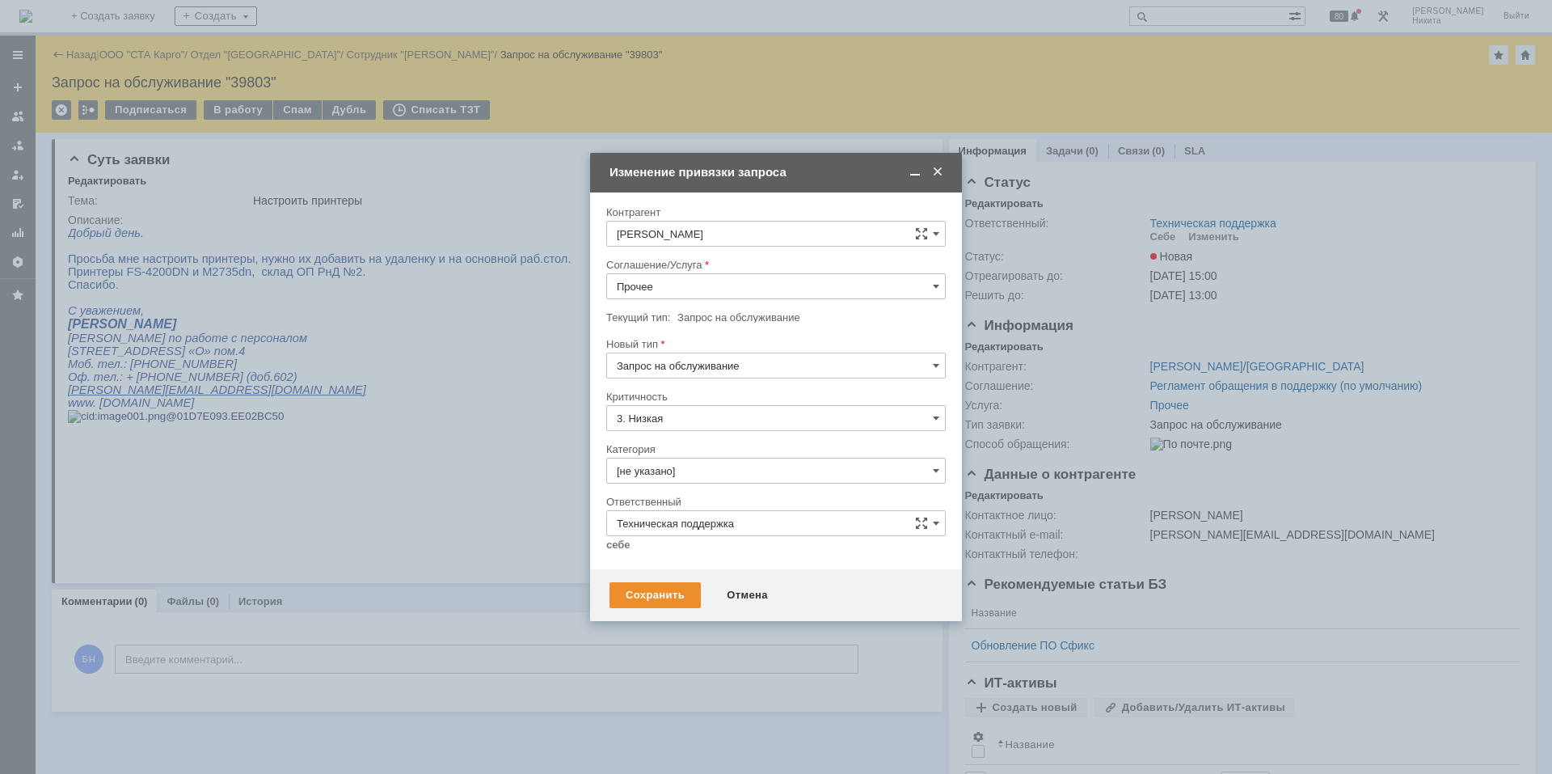
click at [693, 281] on input "Прочее" at bounding box center [776, 286] width 340 height 26
click at [695, 478] on div "Печать / Сканирование / Копирование" at bounding box center [776, 486] width 338 height 26
type input "Печать / Сканирование / Копирование"
click at [678, 477] on input "[не указано]" at bounding box center [776, 471] width 340 height 26
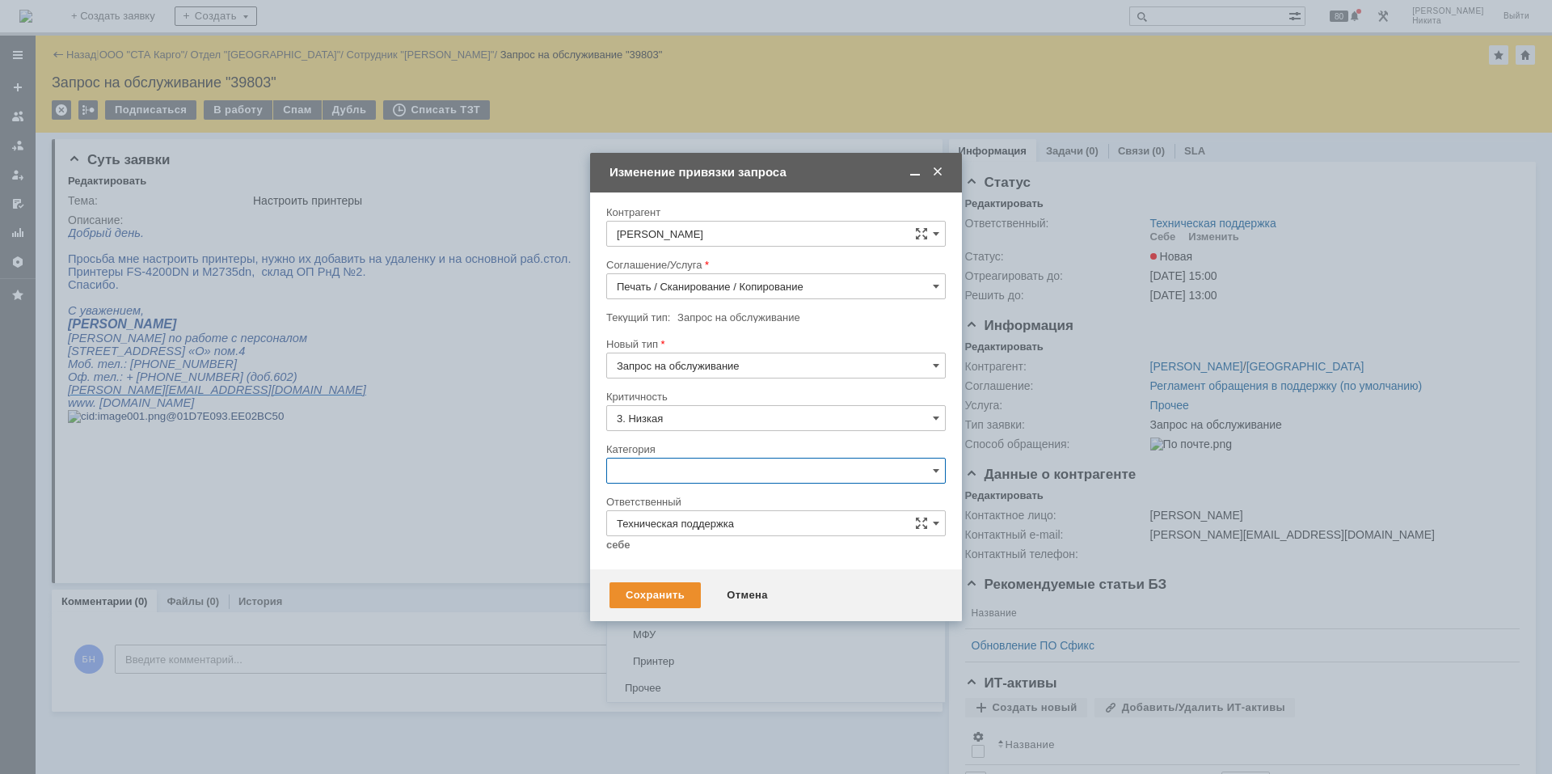
scroll to position [323, 0]
click at [702, 521] on span "Принтер" at bounding box center [776, 630] width 319 height 13
type input "Принтер"
click at [627, 521] on link "себе" at bounding box center [618, 545] width 24 height 13
type input "[PERSON_NAME]"
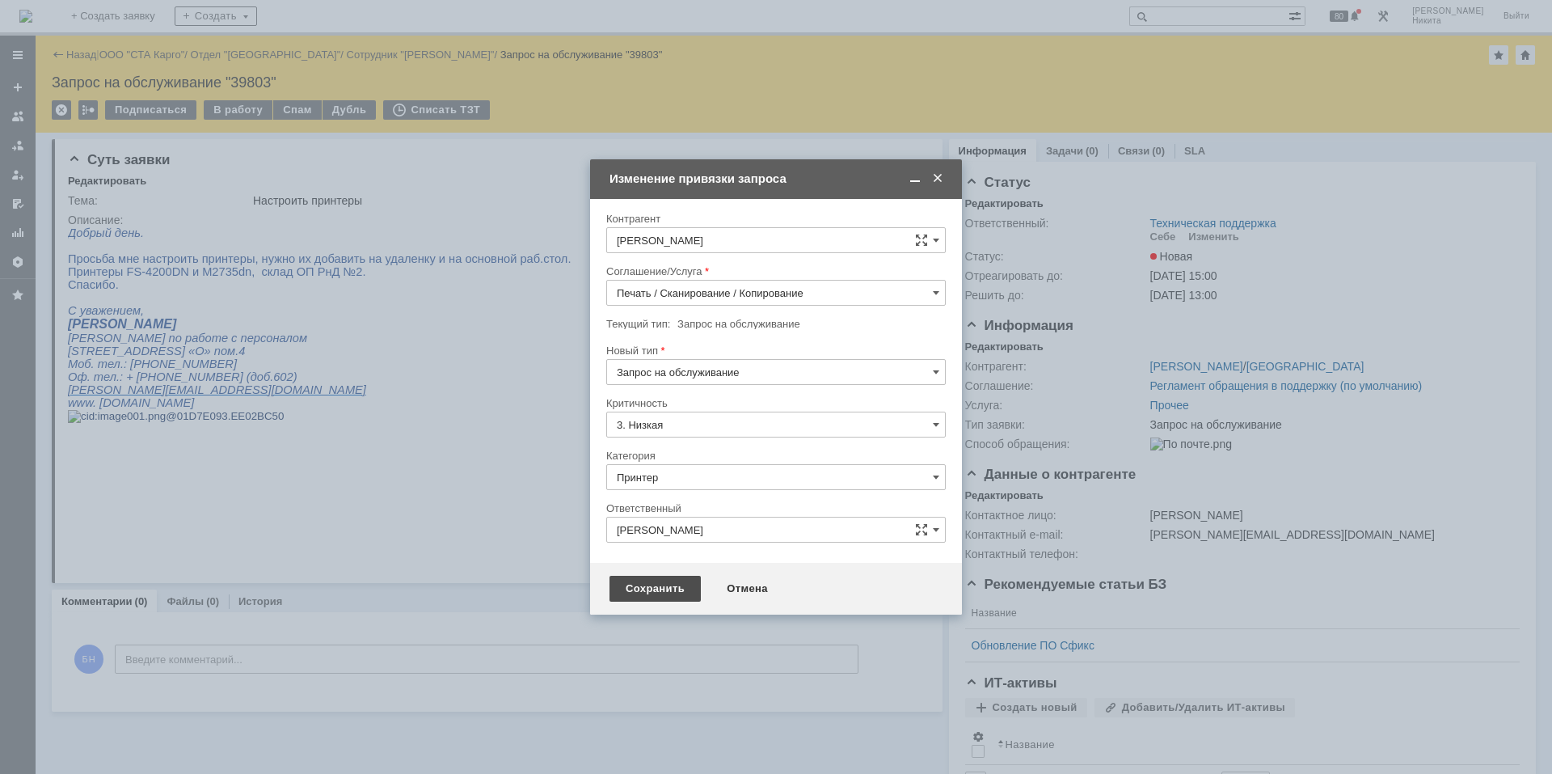
click at [640, 521] on div "Сохранить" at bounding box center [655, 589] width 91 height 26
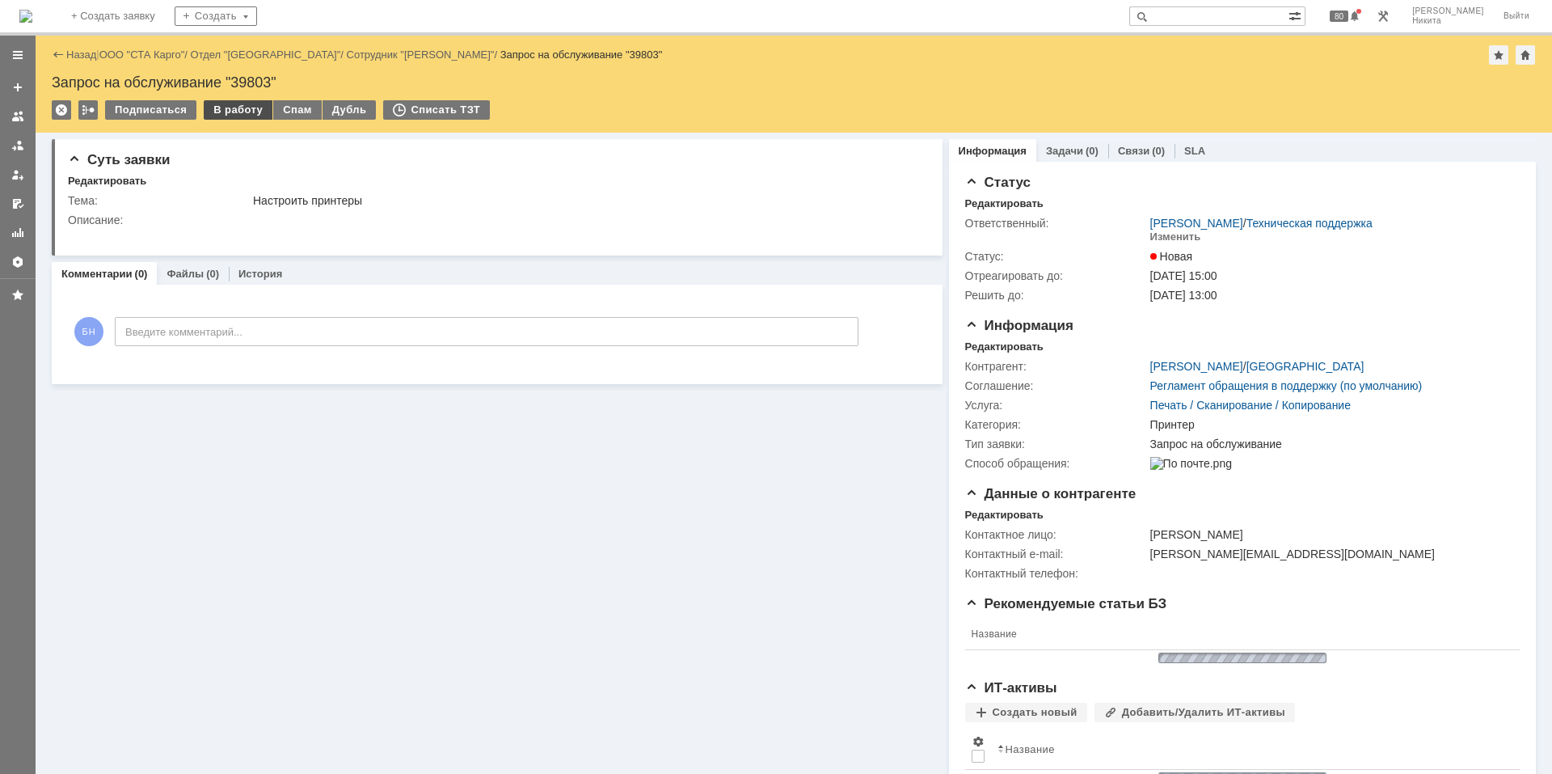
scroll to position [0, 0]
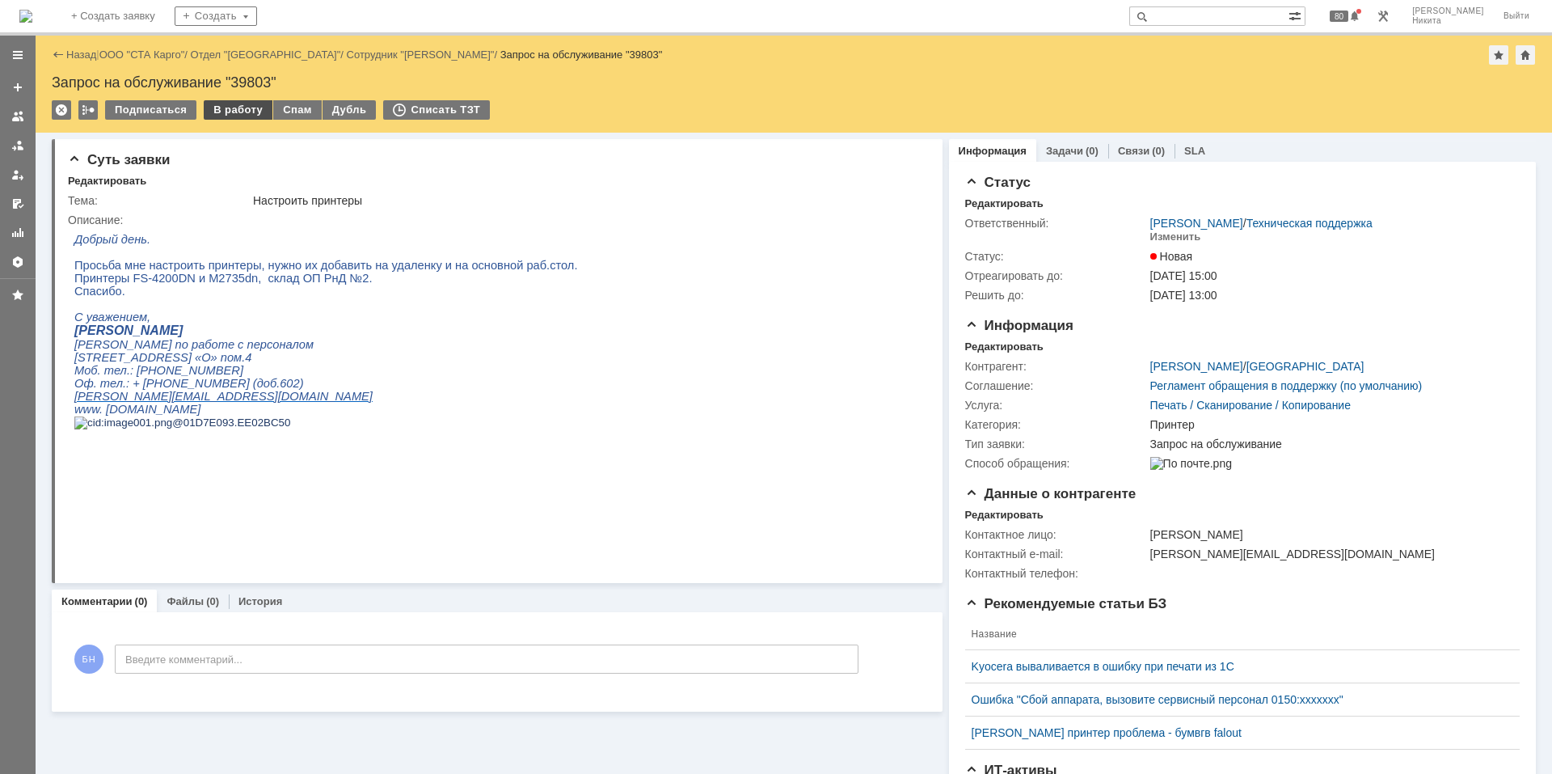
click at [218, 108] on div "В работу" at bounding box center [238, 109] width 69 height 19
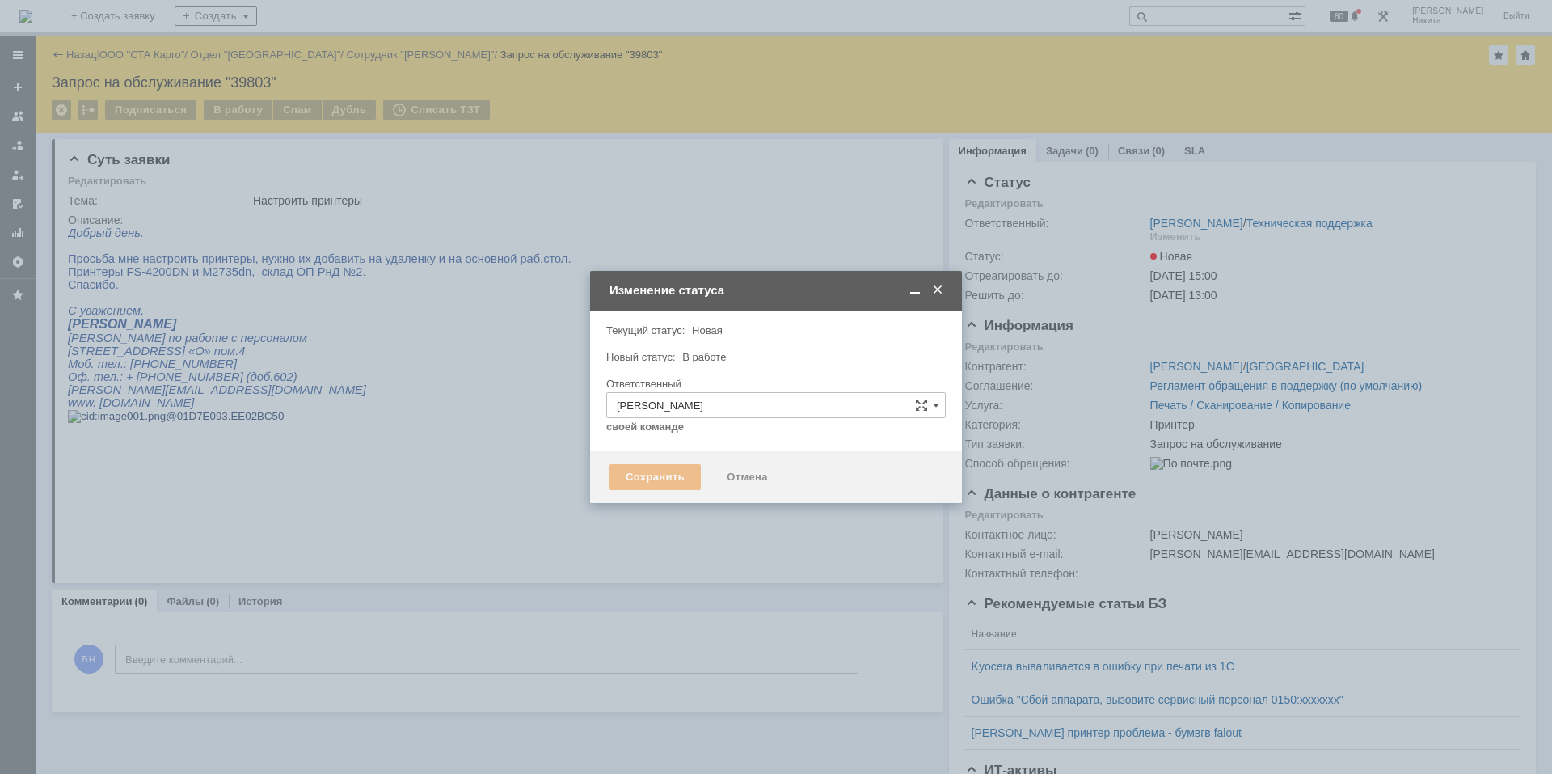
type input "Принтер"
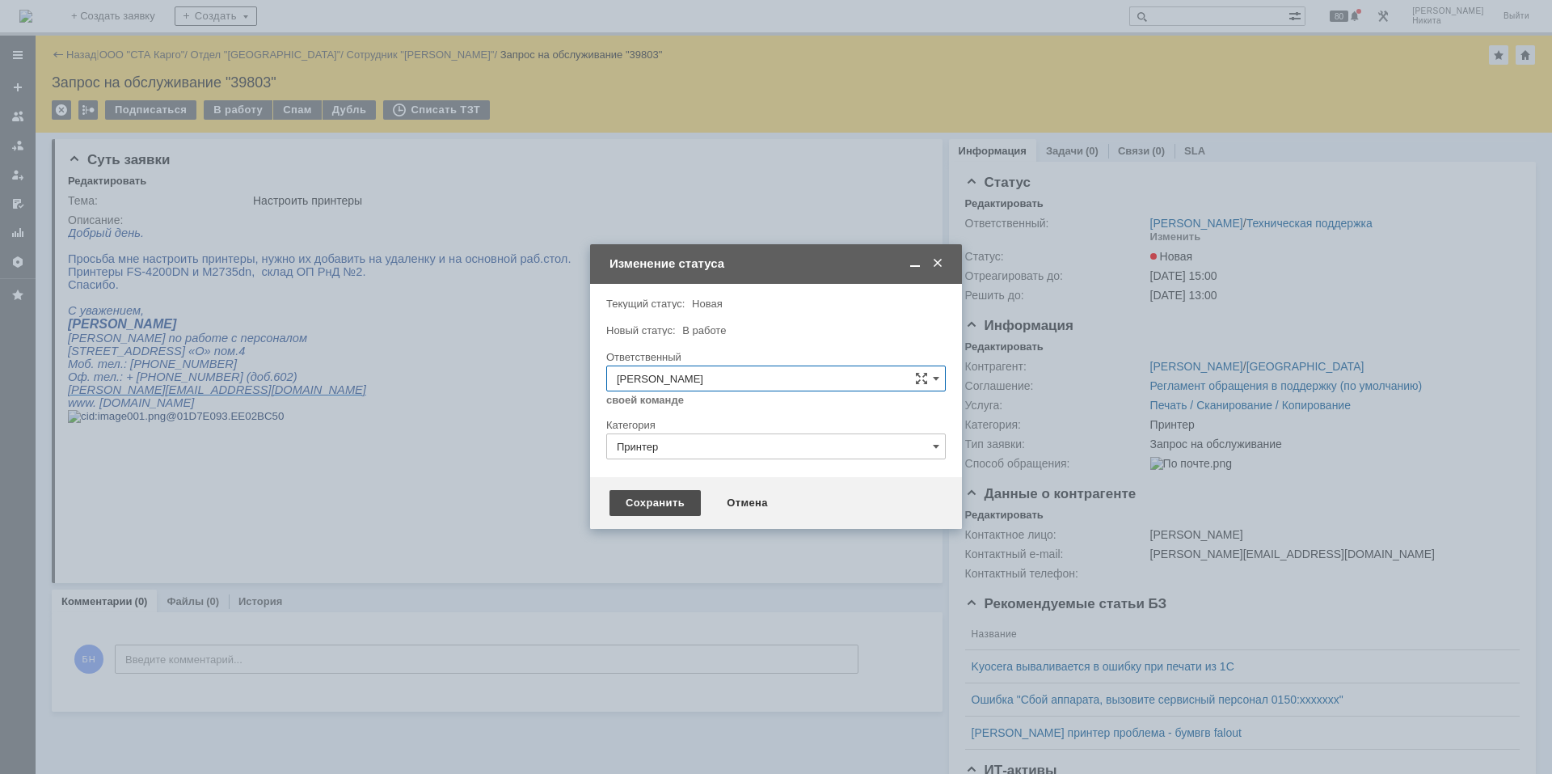
click at [622, 502] on div "Сохранить" at bounding box center [655, 503] width 91 height 26
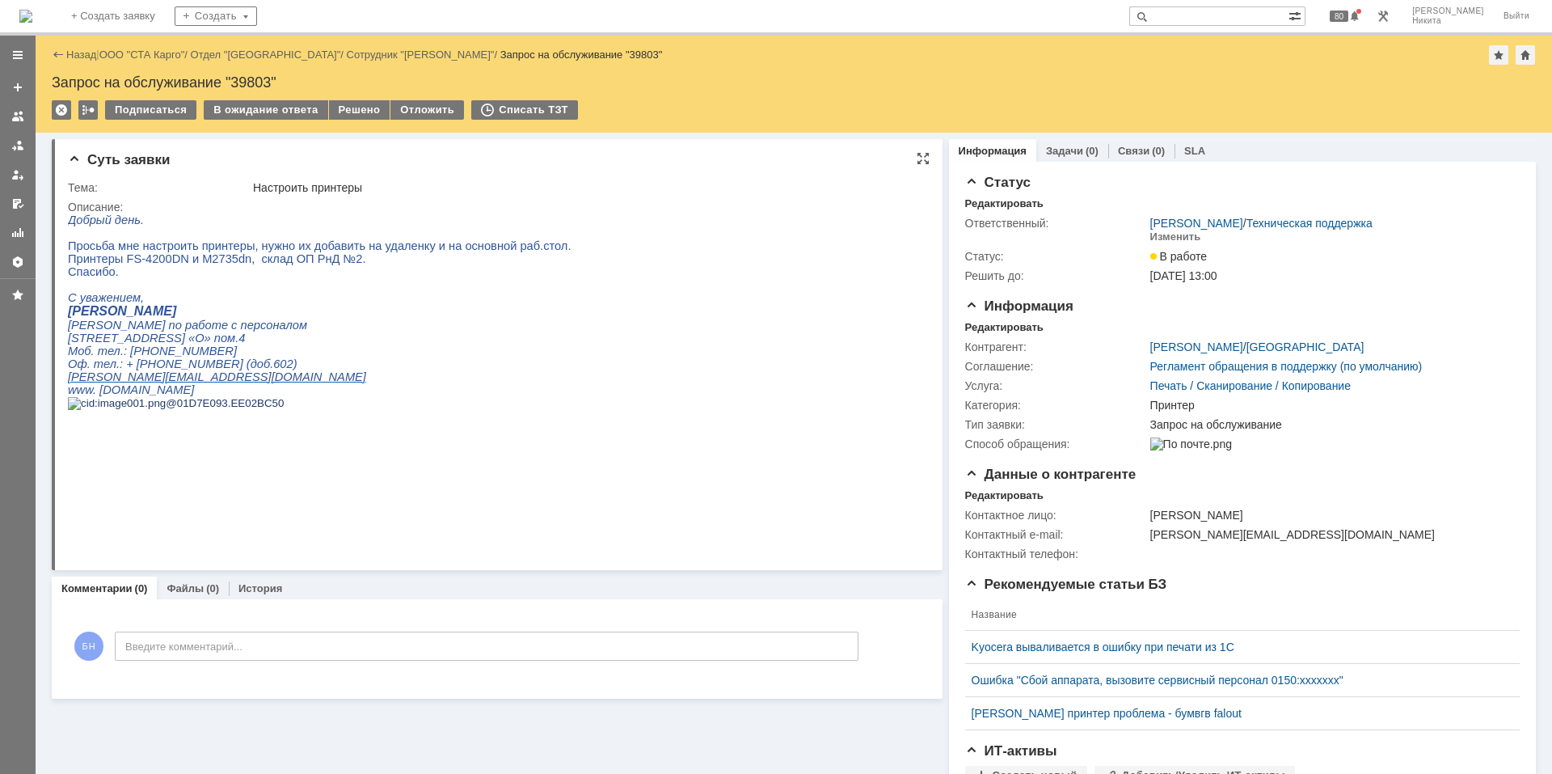
click at [528, 278] on p "Спасибо." at bounding box center [320, 271] width 504 height 13
click at [484, 290] on p at bounding box center [320, 284] width 504 height 13
